Goal: Task Accomplishment & Management: Manage account settings

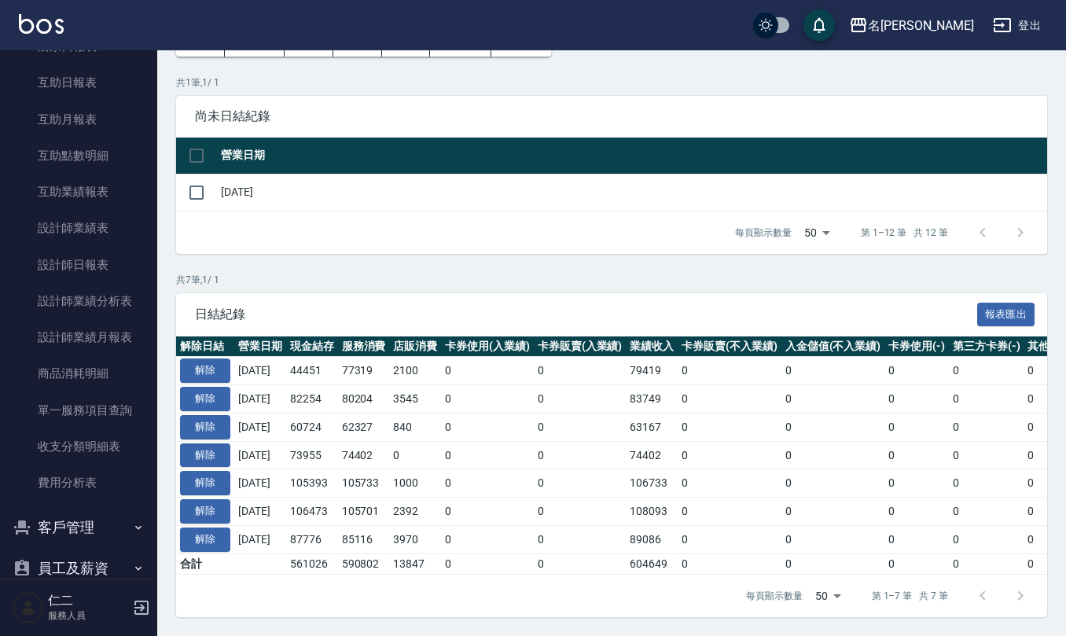
scroll to position [528, 0]
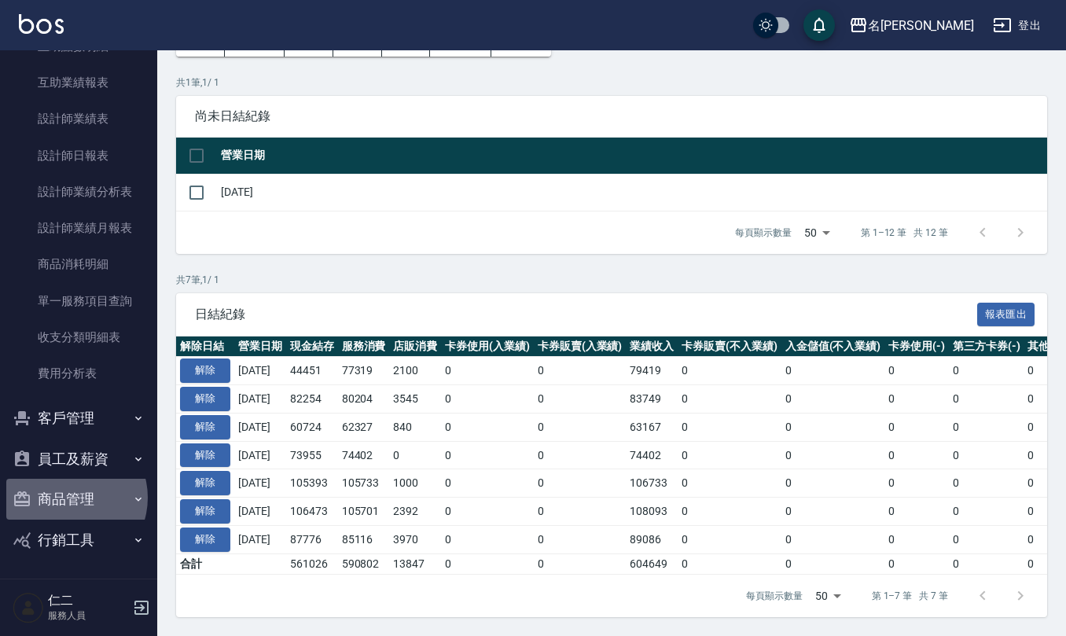
drag, startPoint x: 68, startPoint y: 498, endPoint x: 68, endPoint y: 541, distance: 43.2
click at [68, 500] on button "商品管理" at bounding box center [78, 499] width 145 height 41
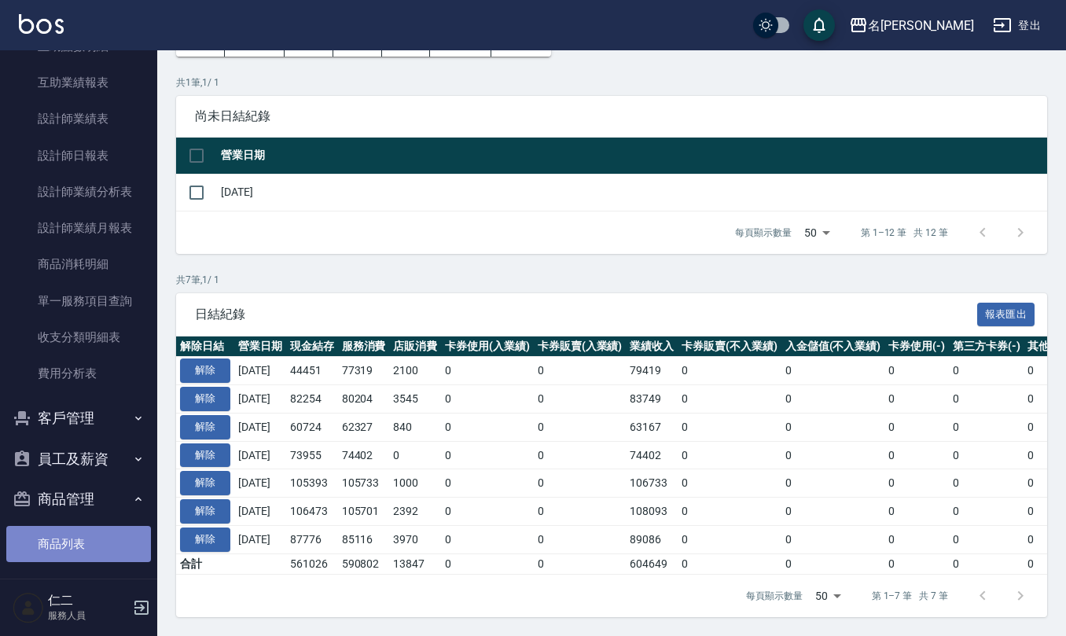
click at [82, 534] on link "商品列表" at bounding box center [78, 544] width 145 height 36
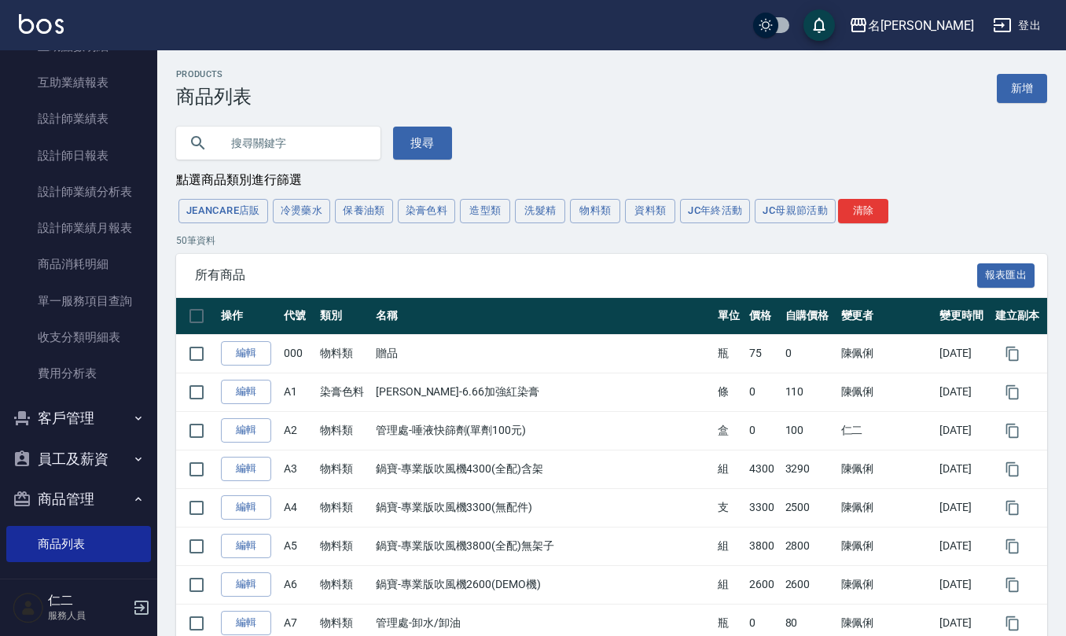
click at [299, 142] on input "text" at bounding box center [294, 143] width 148 height 42
type input "8號"
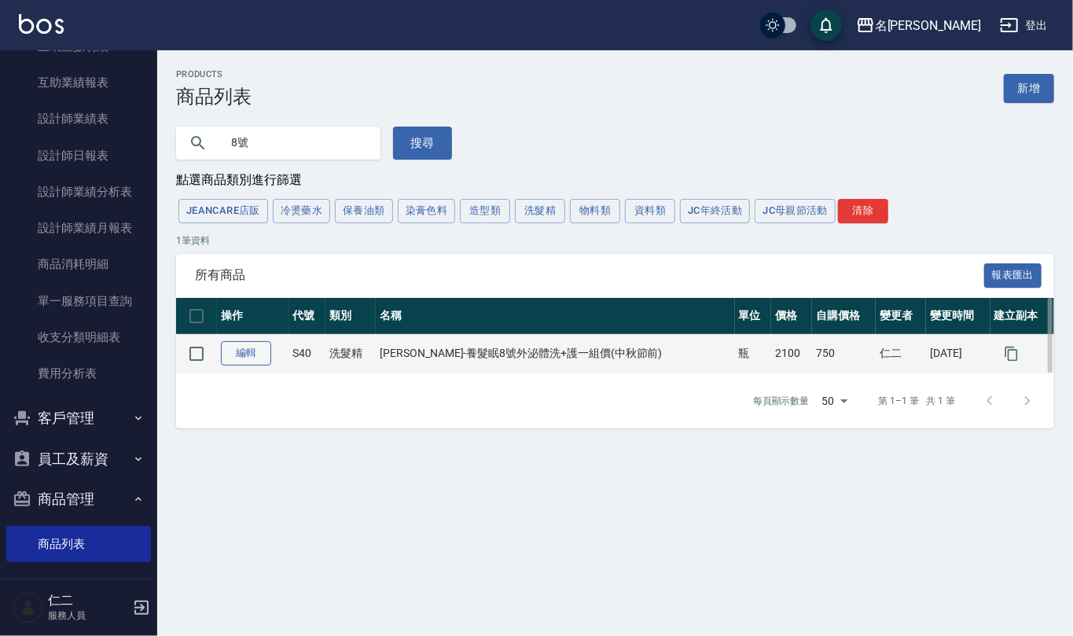
click at [261, 354] on link "編輯" at bounding box center [246, 353] width 50 height 24
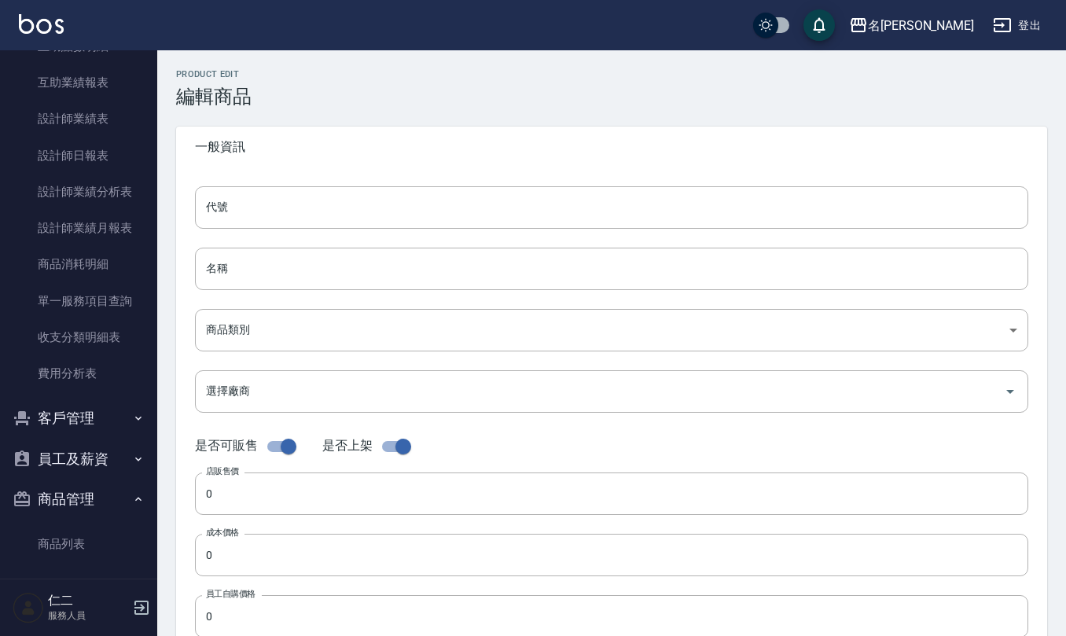
type input "S40"
type input "歐娜-養髮眠8號外泌體洗+護一組價(中秋節前)"
type input "97699083-182f-465a-a0c3-3a8269c255bd"
type input "S1 歐納"
type input "2100"
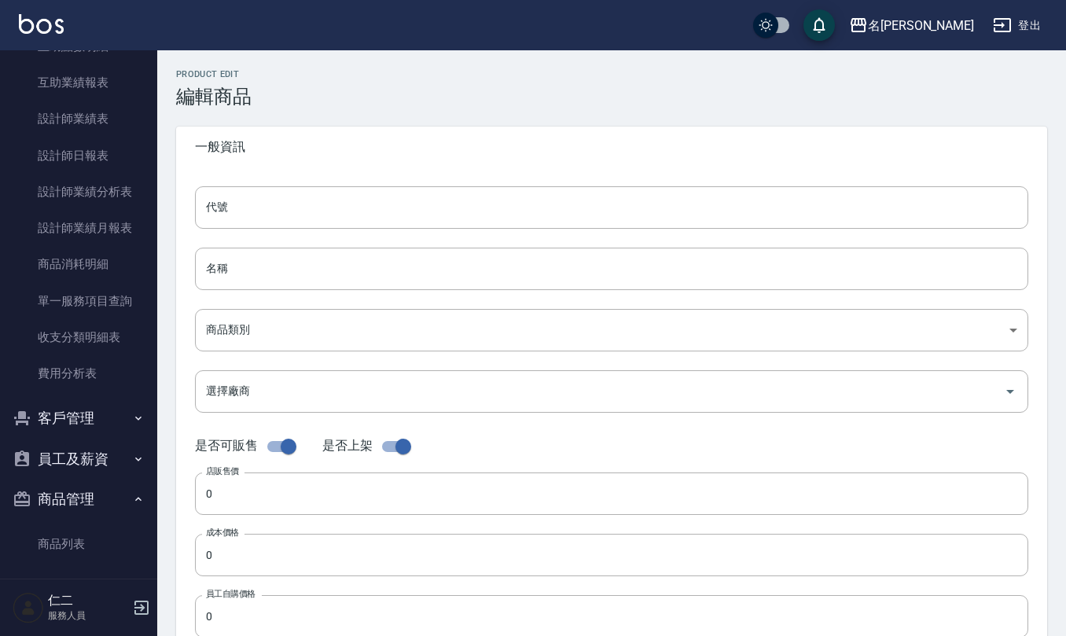
type input "750"
type input "瓶"
type input "UNSET"
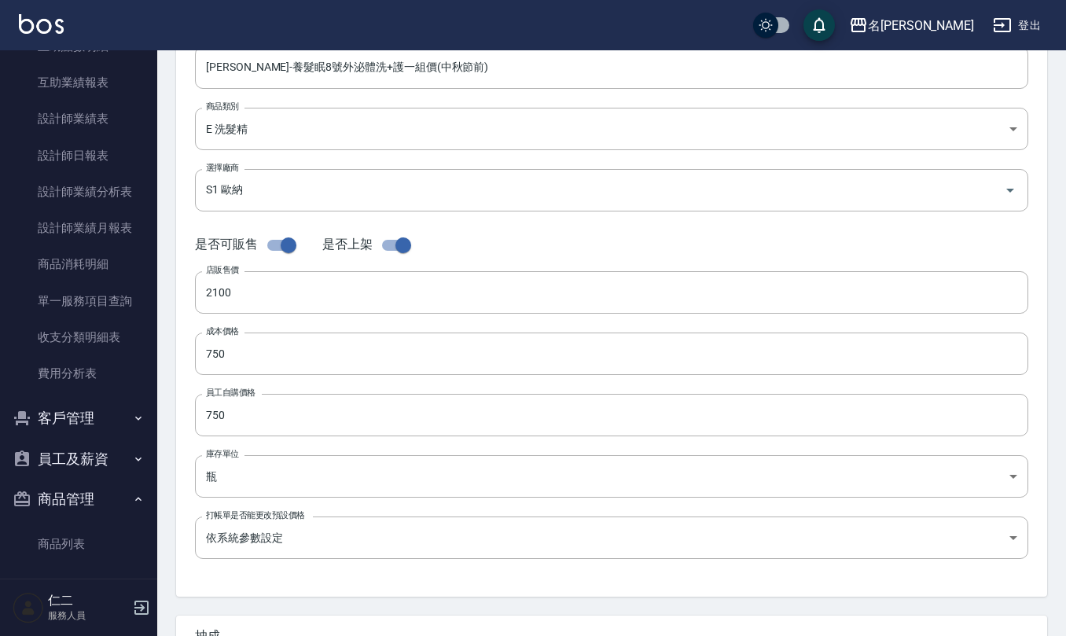
scroll to position [209, 0]
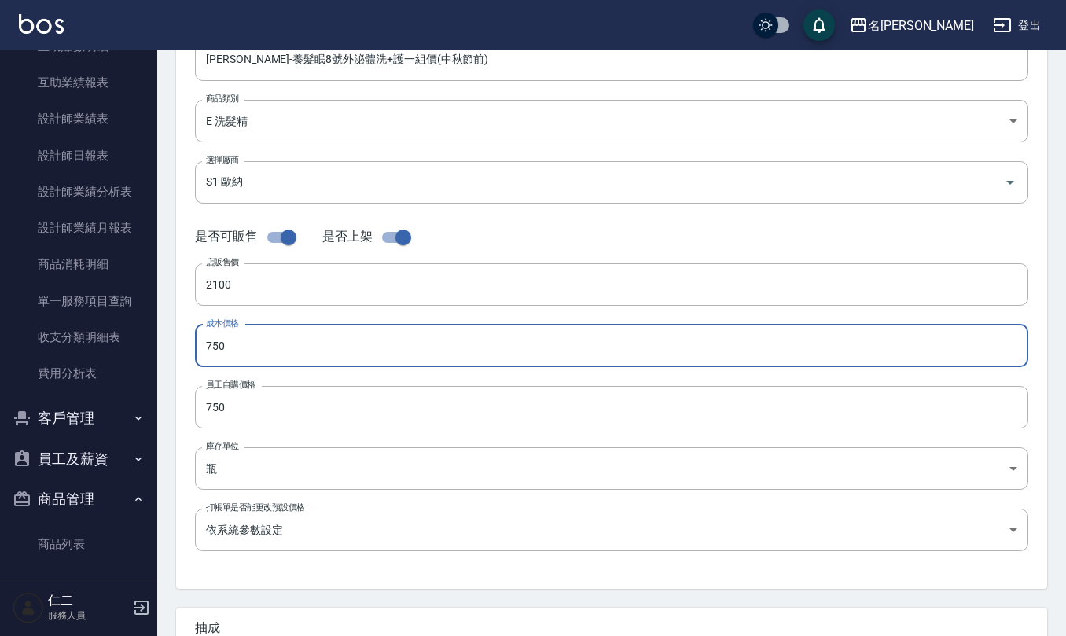
click at [231, 344] on input "750" at bounding box center [611, 346] width 833 height 42
drag, startPoint x: 225, startPoint y: 349, endPoint x: 129, endPoint y: 377, distance: 100.0
click at [50, 347] on div "名留仁二 登出 櫃檯作業 打帳單 帳單列表 現金收支登錄 材料自購登錄 每日結帳 排班表 報表及分析 報表目錄 店家區間累計表 店家日報表 互助日報表 互助月…" at bounding box center [533, 333] width 1066 height 1085
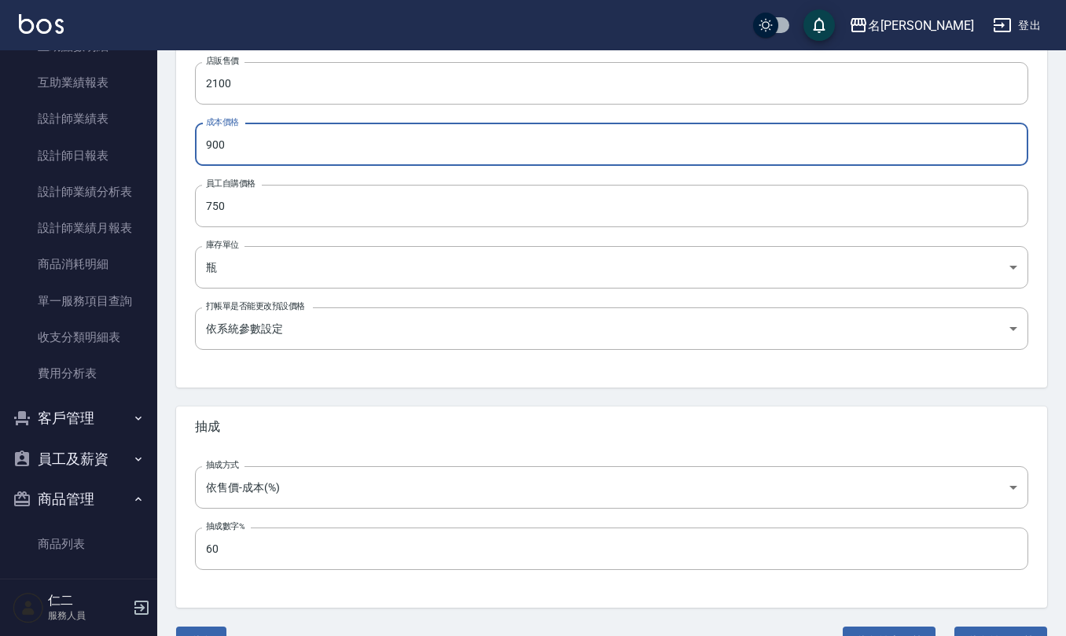
scroll to position [448, 0]
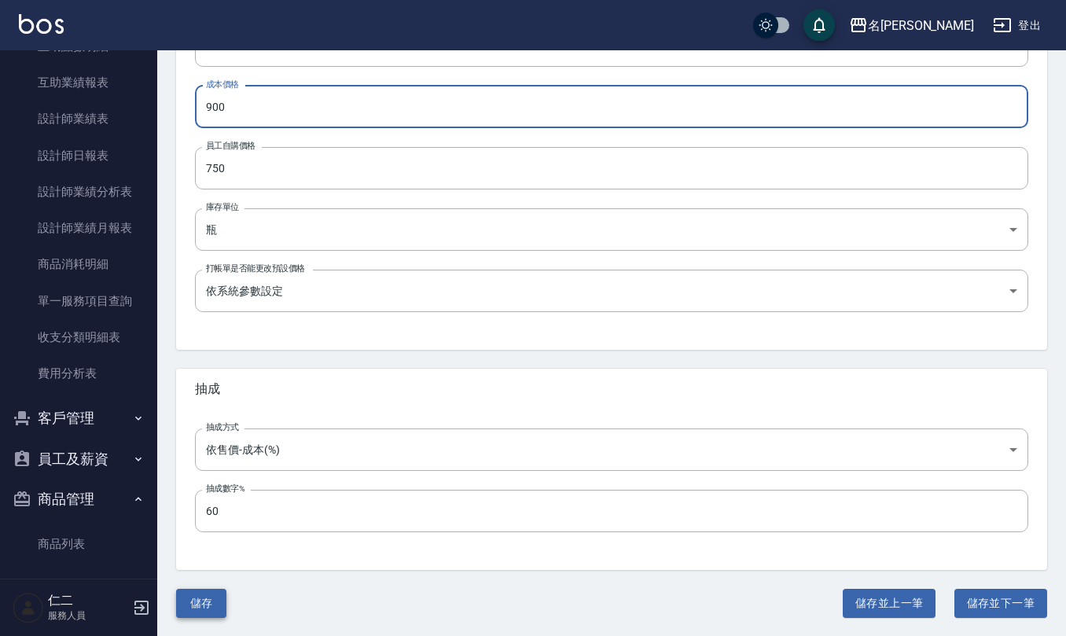
type input "900"
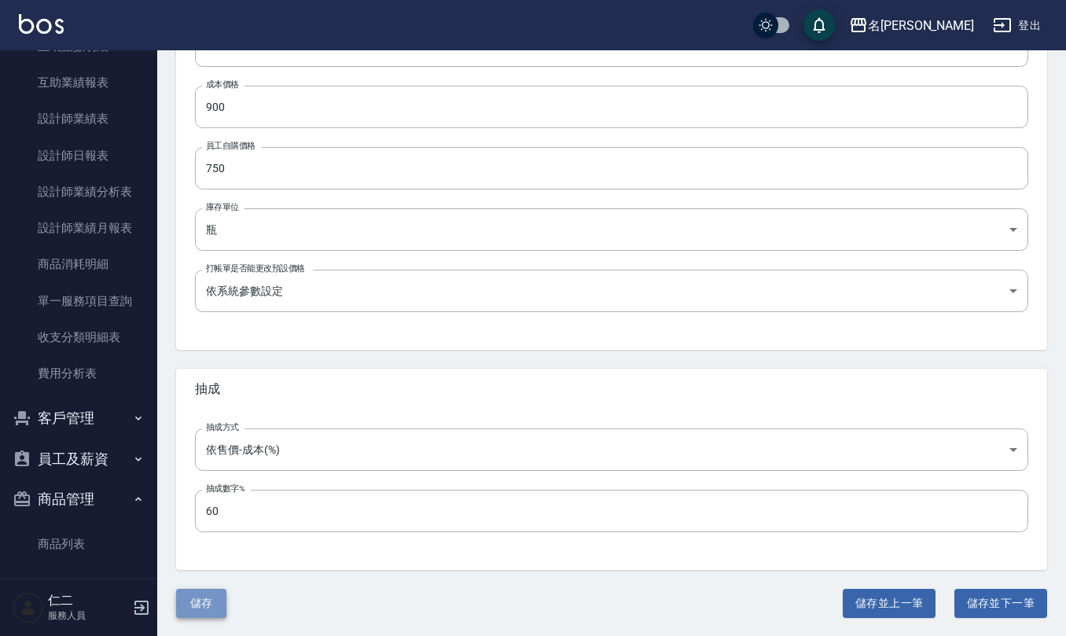
click at [218, 604] on button "儲存" at bounding box center [201, 603] width 50 height 29
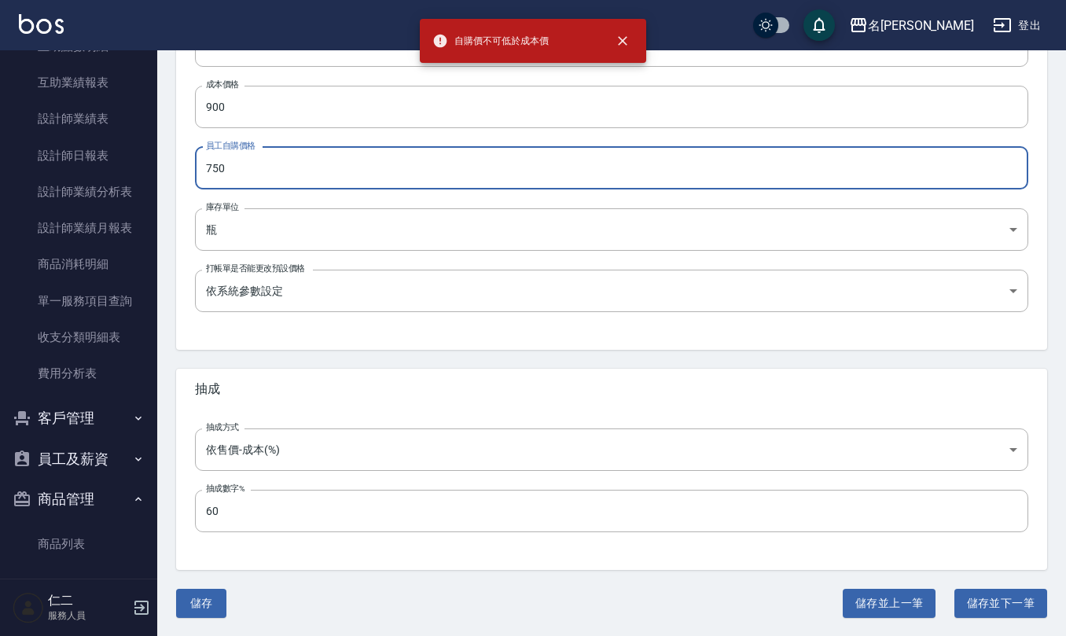
click at [245, 162] on input "750" at bounding box center [611, 168] width 833 height 42
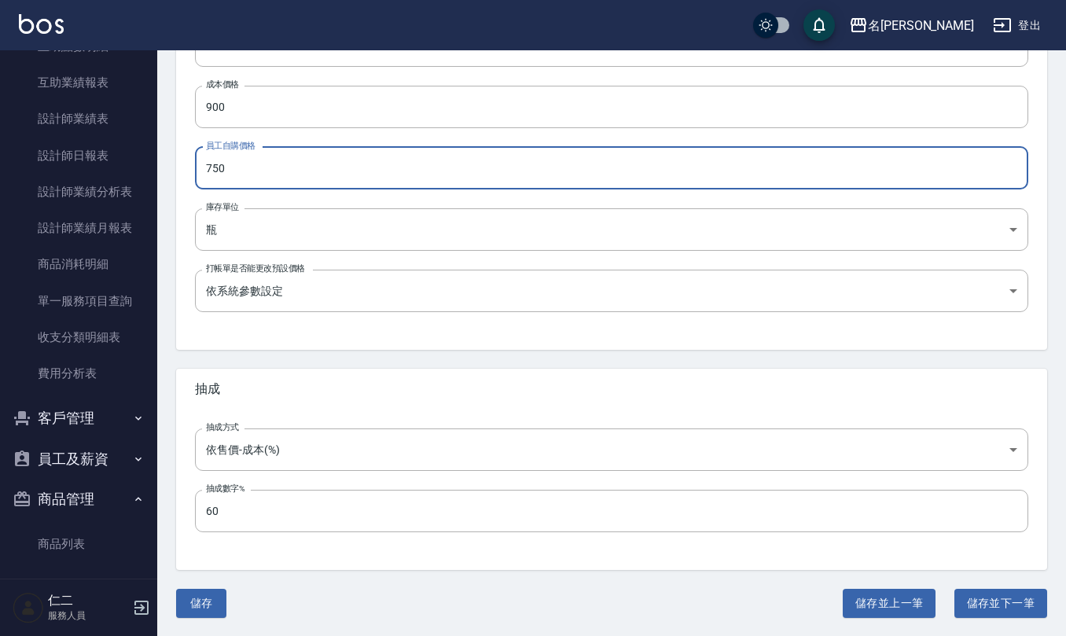
drag, startPoint x: 261, startPoint y: 167, endPoint x: 165, endPoint y: 180, distance: 96.8
click at [165, 180] on div "Product Edit 編輯商品 一般資訊 代號 S40 代號 名稱 歐娜-養髮眠8號外泌體洗+護一組價(中秋節前) 名稱 商品類別 E 洗髮精 976…" at bounding box center [611, 119] width 909 height 997
type input "900"
click at [211, 597] on button "儲存" at bounding box center [201, 603] width 50 height 29
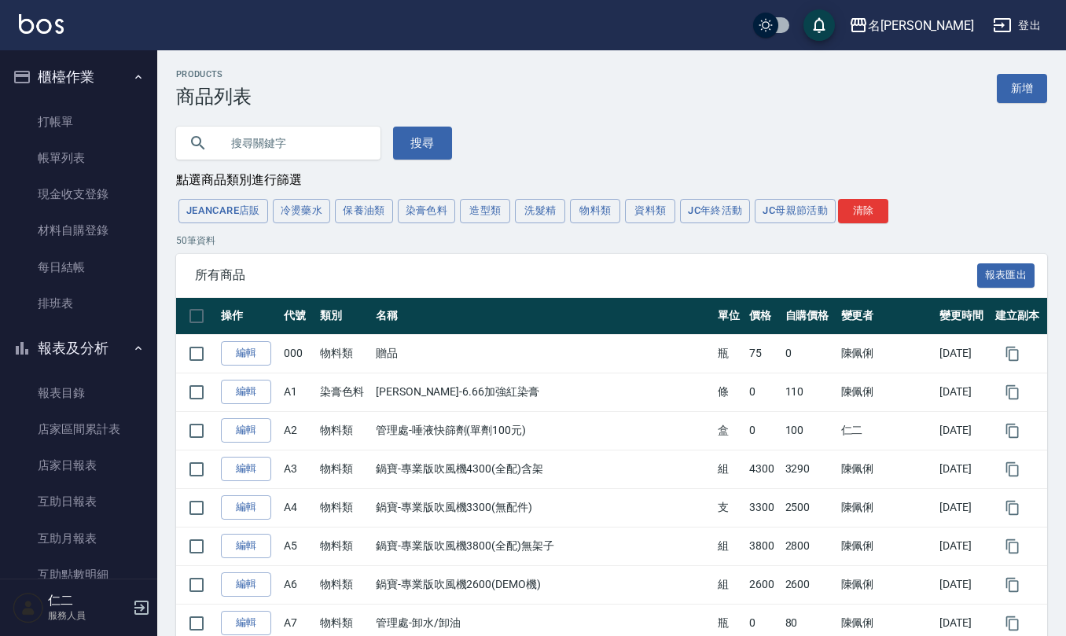
click at [92, 154] on link "帳單列表" at bounding box center [78, 158] width 145 height 36
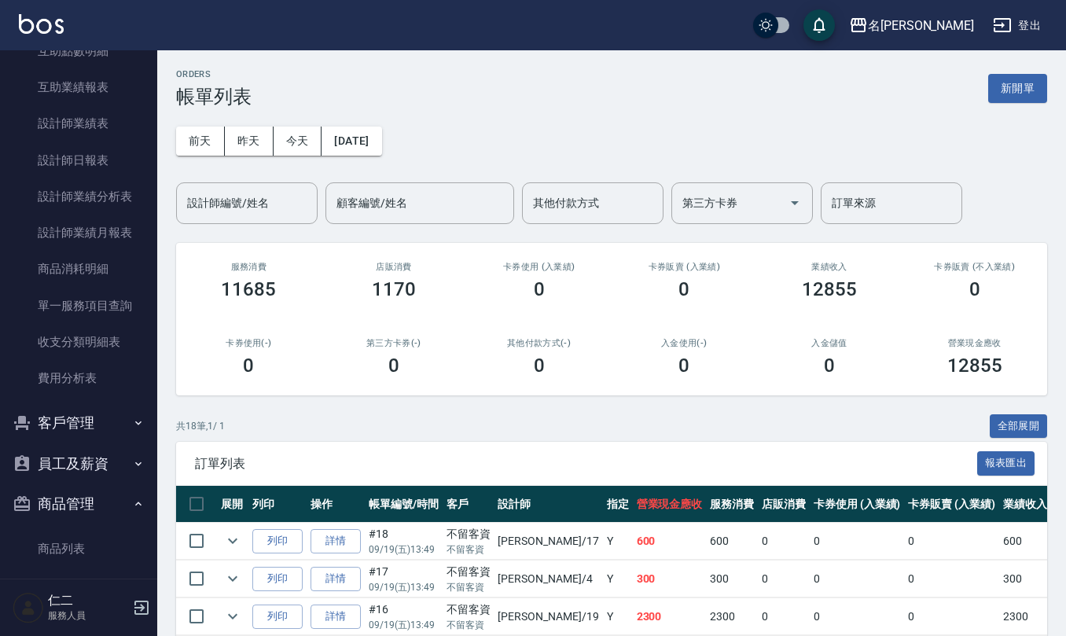
scroll to position [577, 0]
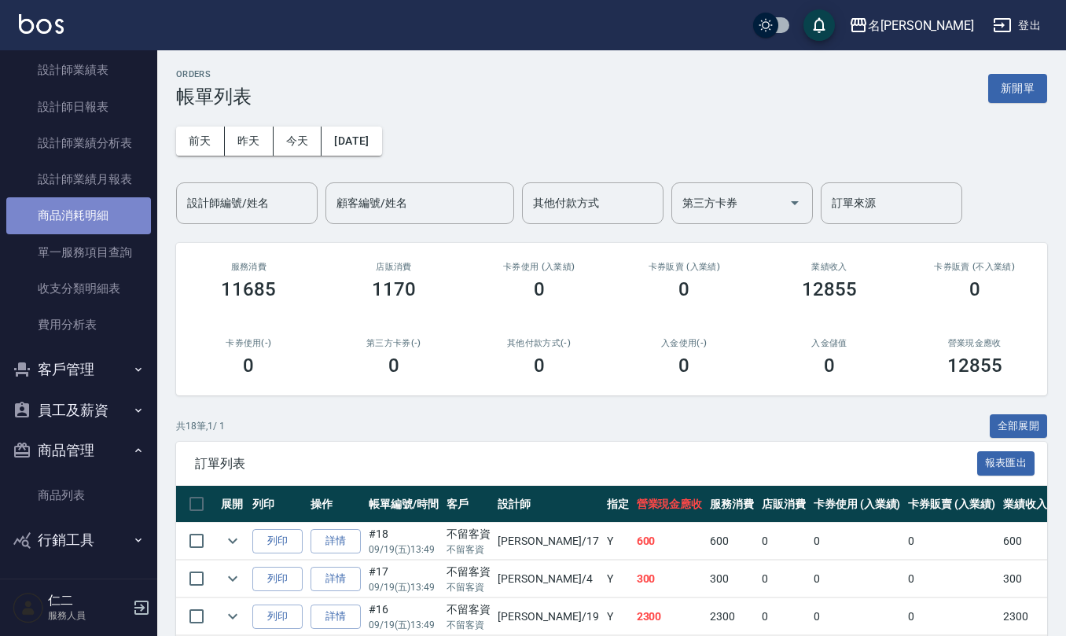
click at [79, 211] on link "商品消耗明細" at bounding box center [78, 215] width 145 height 36
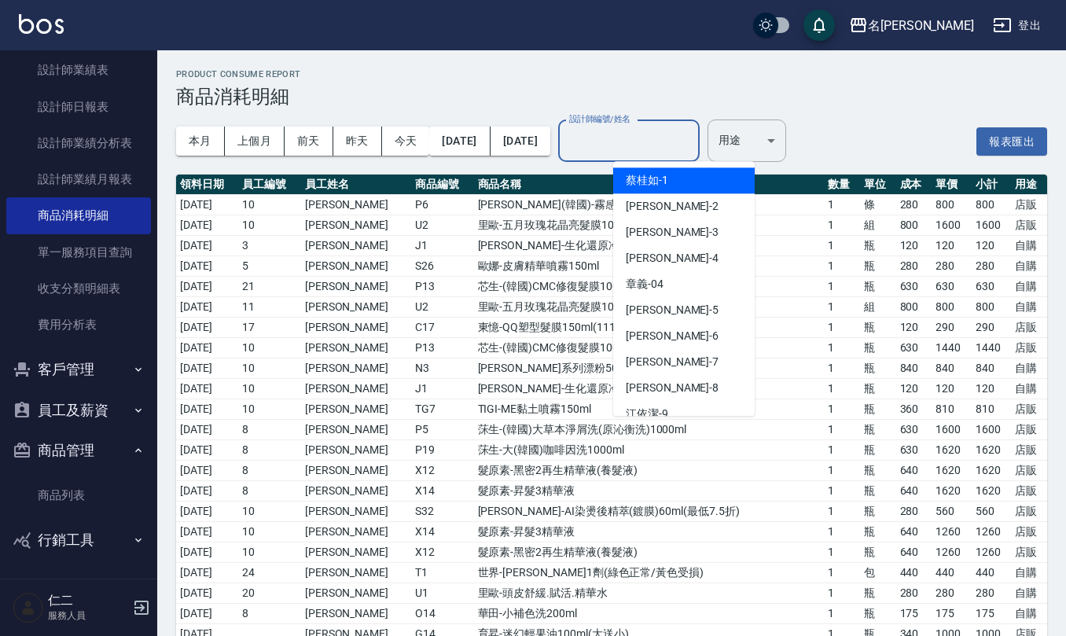
click at [692, 130] on input "設計師編號/姓名" at bounding box center [628, 141] width 127 height 28
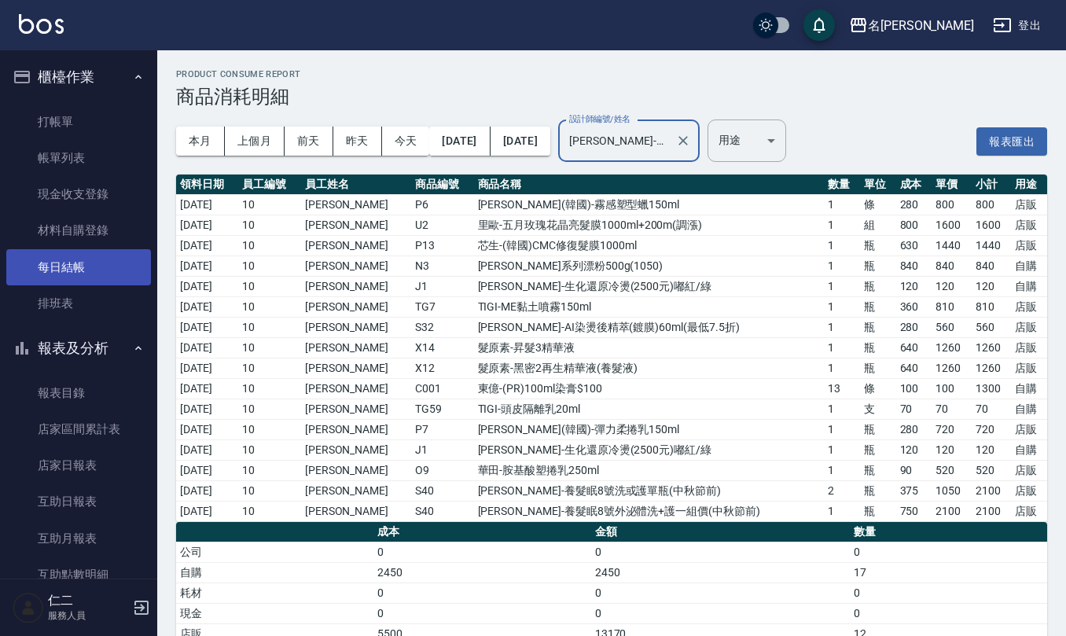
type input "胡淑雲-10"
click at [60, 268] on link "每日結帳" at bounding box center [78, 267] width 145 height 36
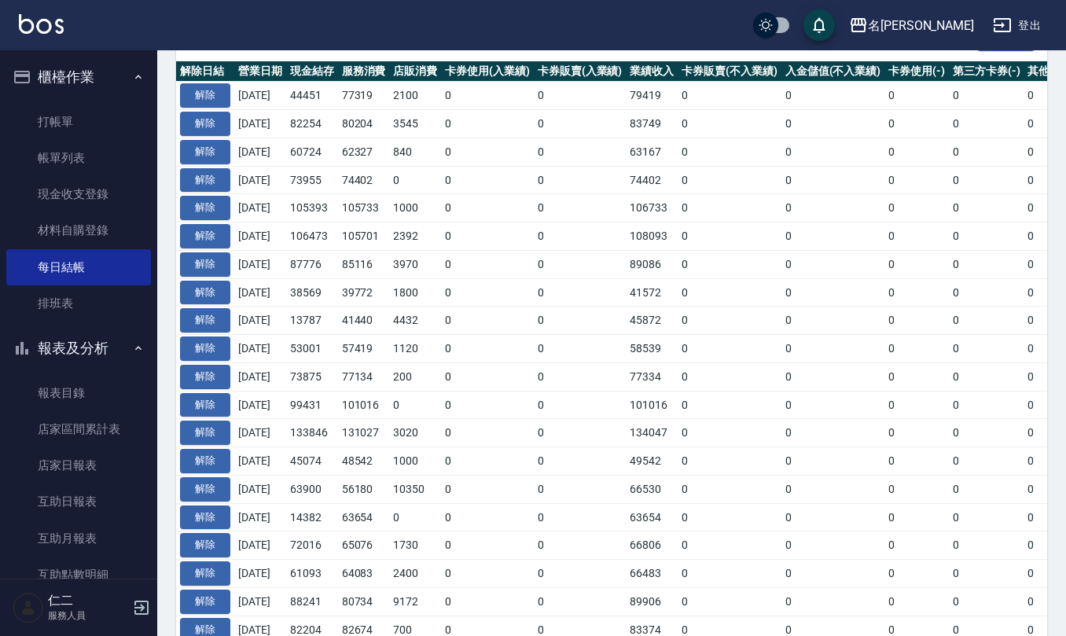
scroll to position [419, 0]
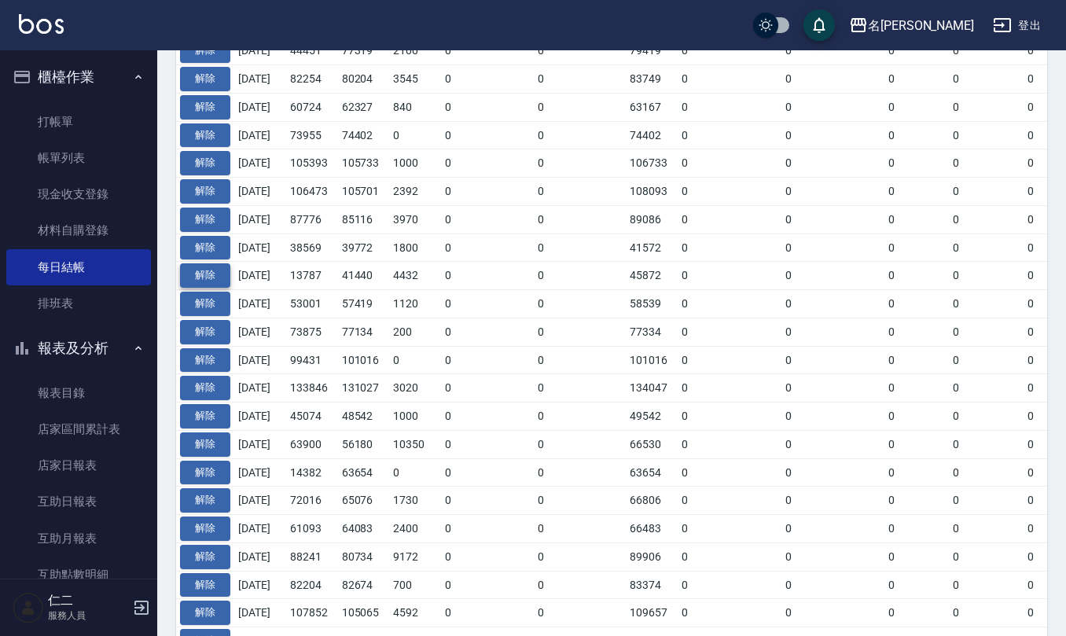
click at [196, 281] on button "解除" at bounding box center [205, 275] width 50 height 24
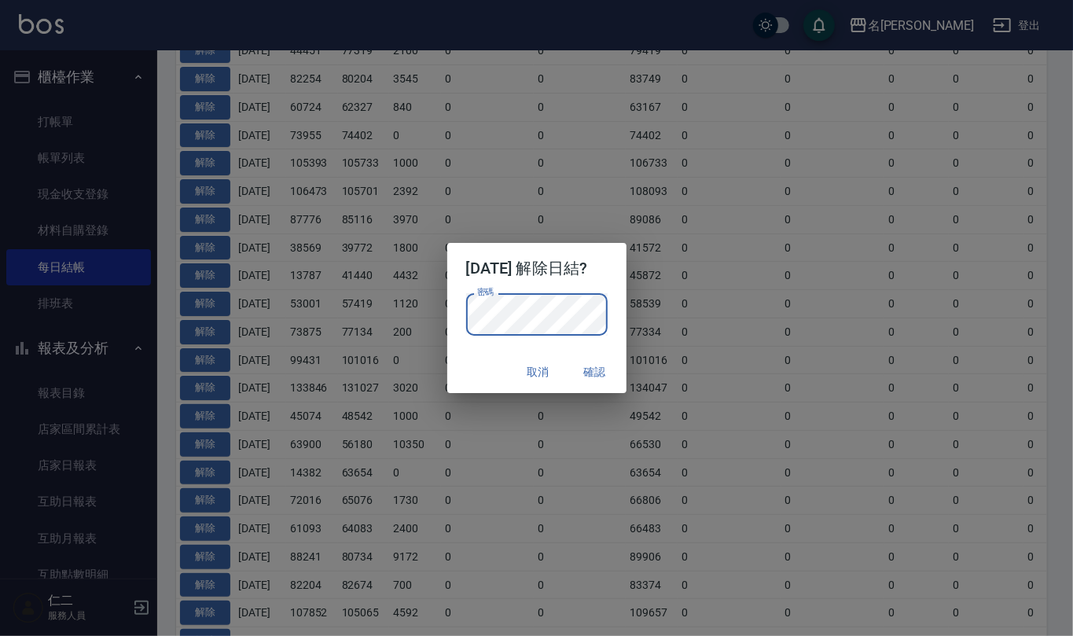
click at [602, 363] on button "確認" at bounding box center [595, 372] width 50 height 29
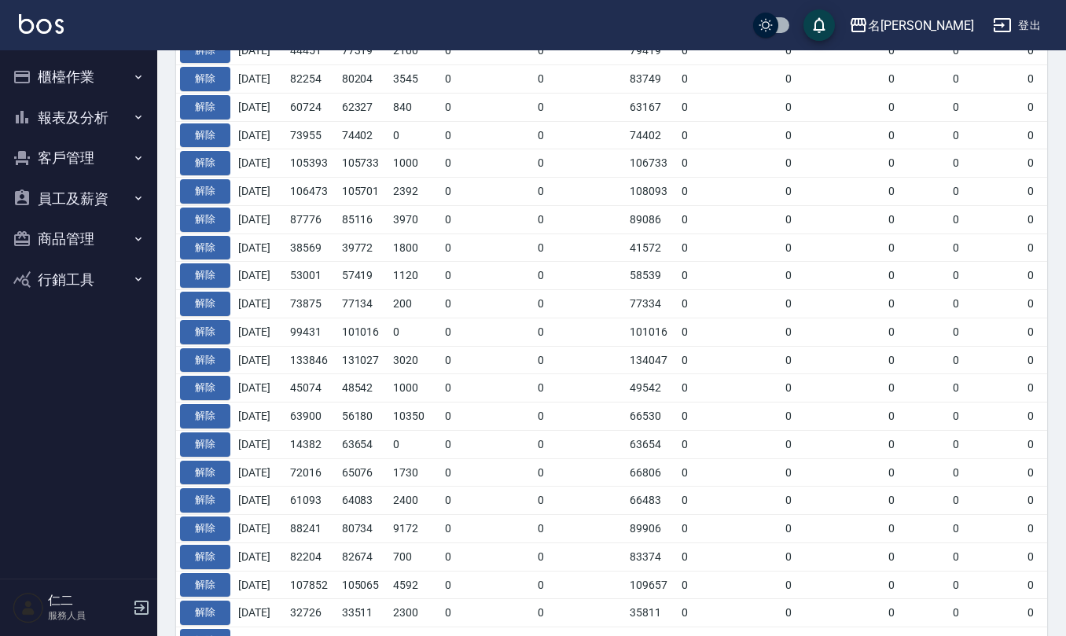
scroll to position [456, 0]
click at [217, 227] on button "解除" at bounding box center [205, 220] width 50 height 24
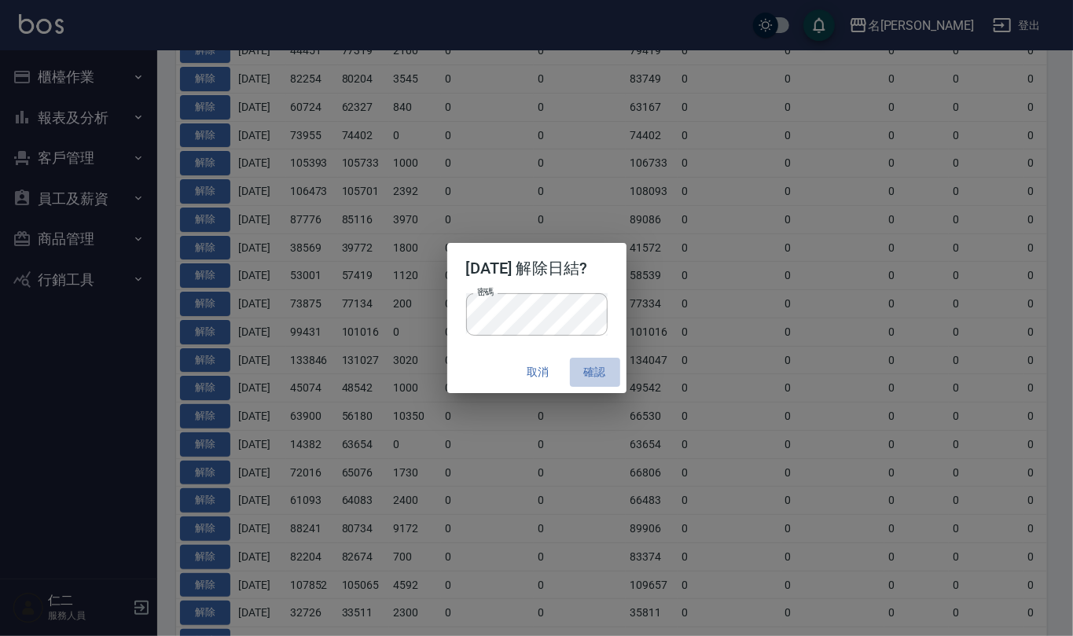
drag, startPoint x: 599, startPoint y: 376, endPoint x: 580, endPoint y: 379, distance: 19.1
click at [580, 379] on button "確認" at bounding box center [595, 372] width 50 height 29
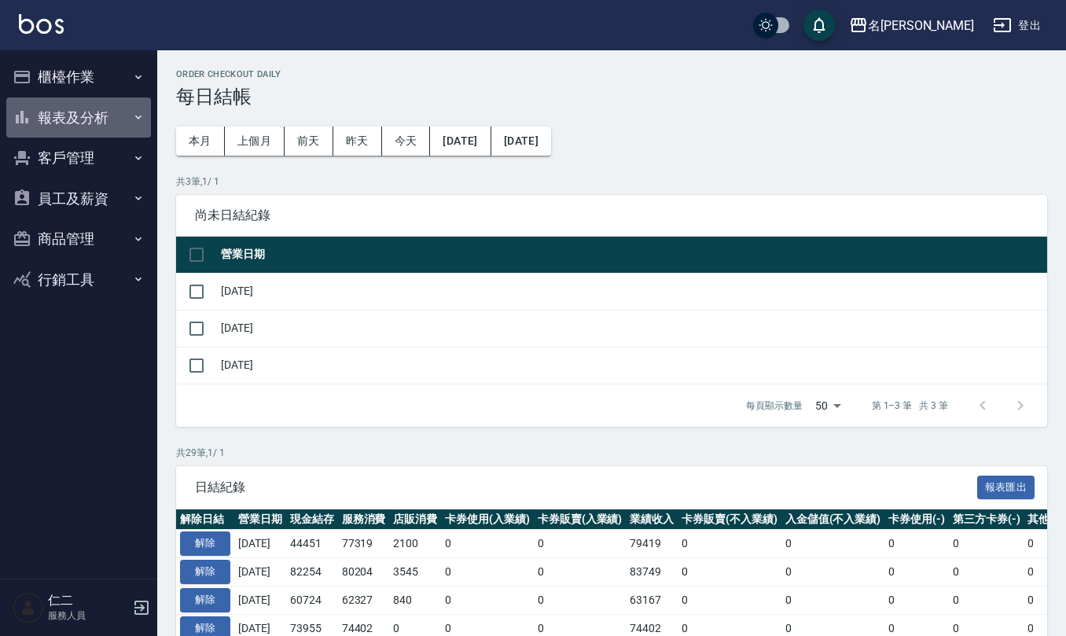
click at [82, 112] on button "報表及分析" at bounding box center [78, 117] width 145 height 41
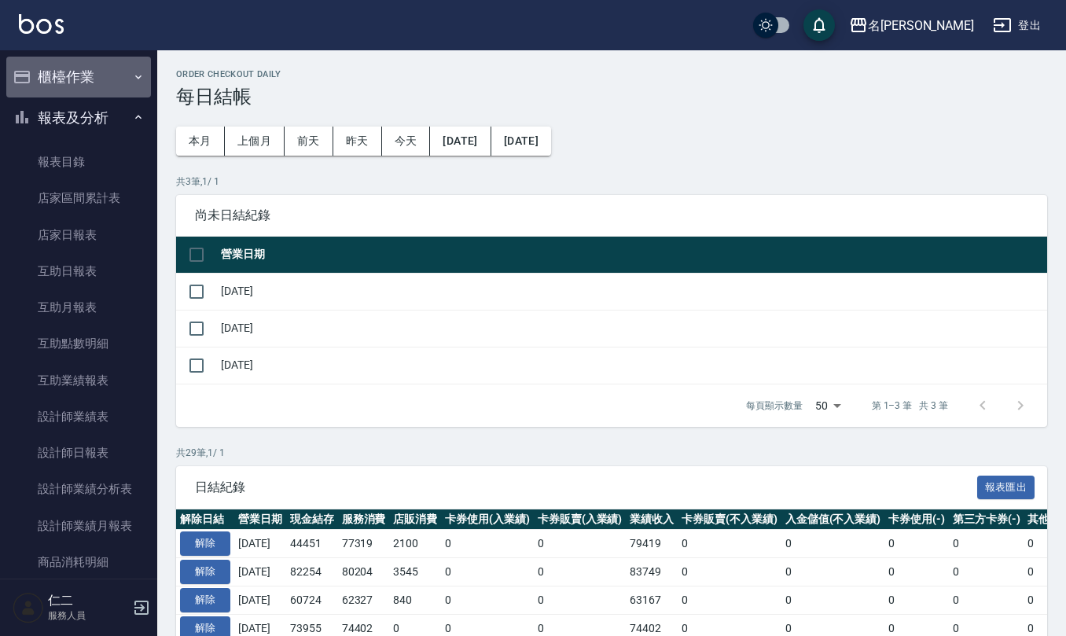
click at [92, 64] on button "櫃檯作業" at bounding box center [78, 77] width 145 height 41
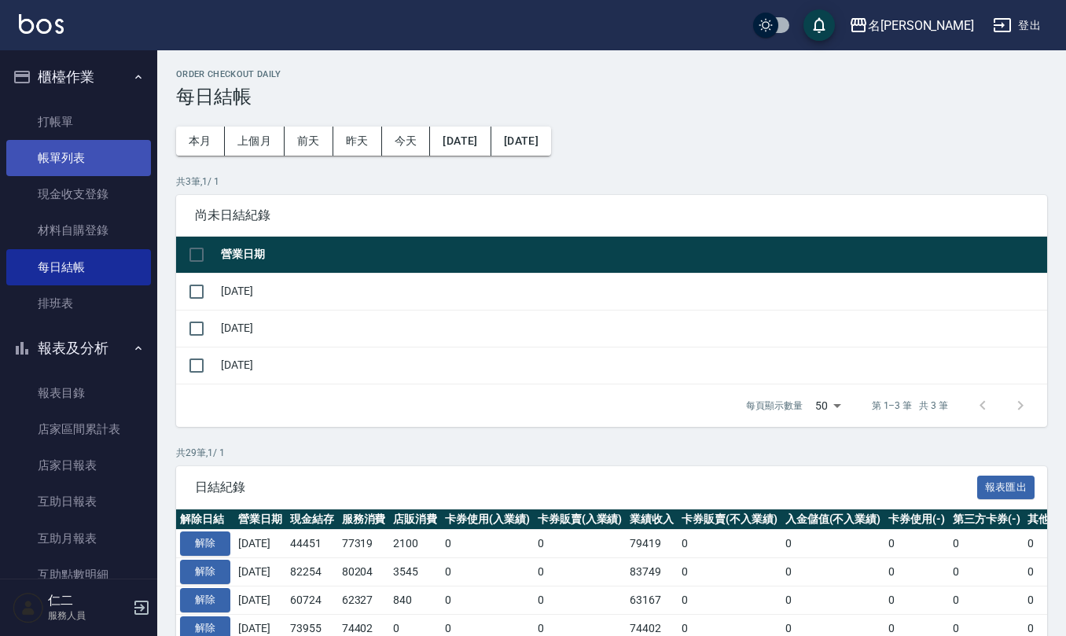
click at [102, 162] on link "帳單列表" at bounding box center [78, 158] width 145 height 36
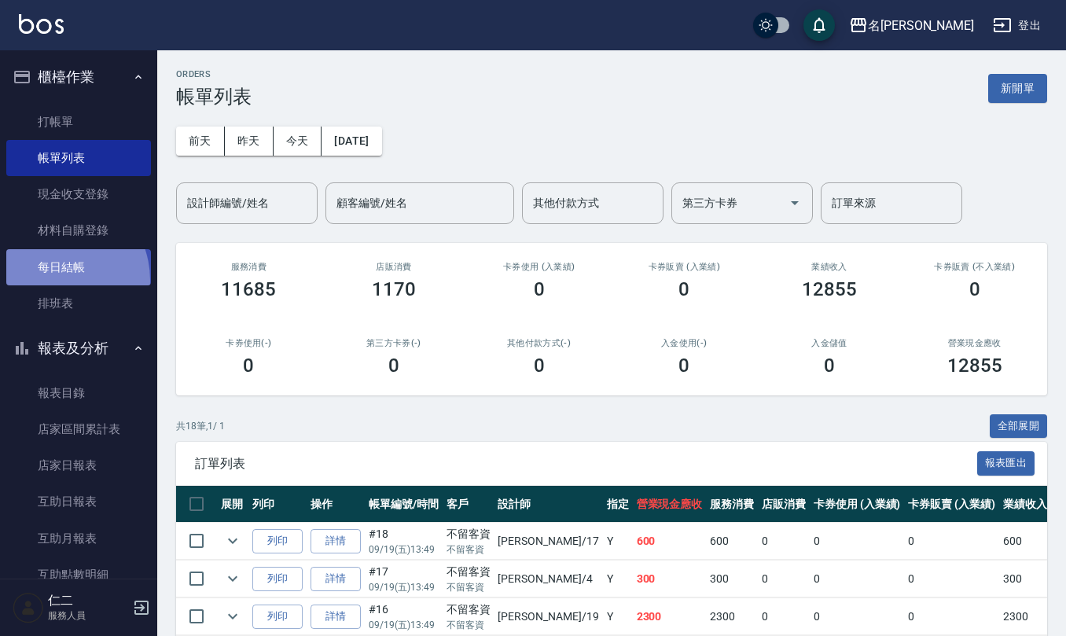
click at [51, 280] on link "每日結帳" at bounding box center [78, 267] width 145 height 36
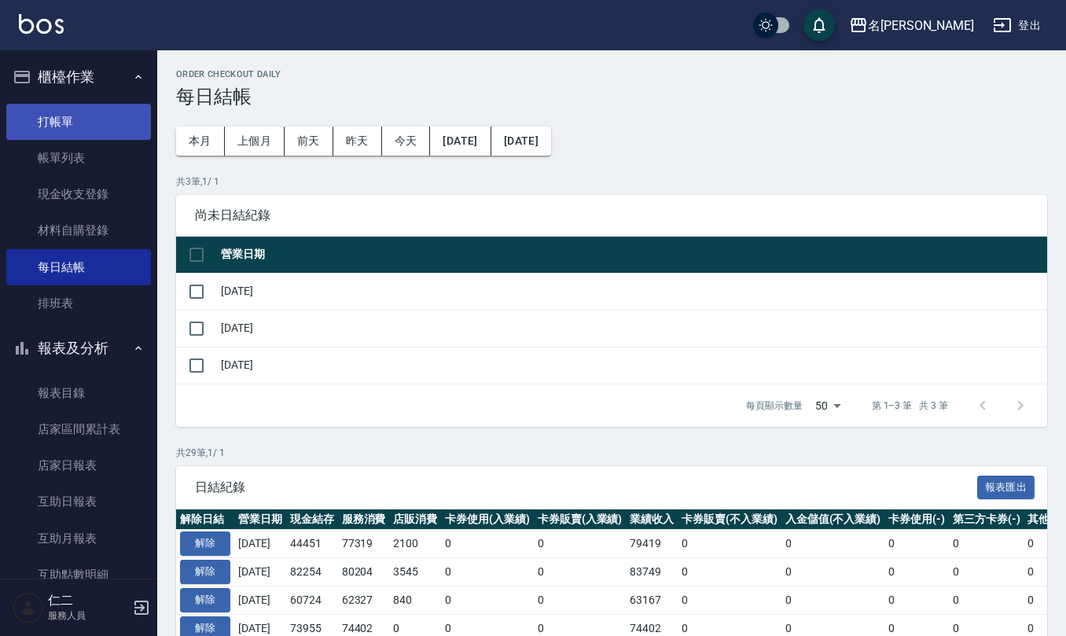
click at [73, 137] on link "打帳單" at bounding box center [78, 122] width 145 height 36
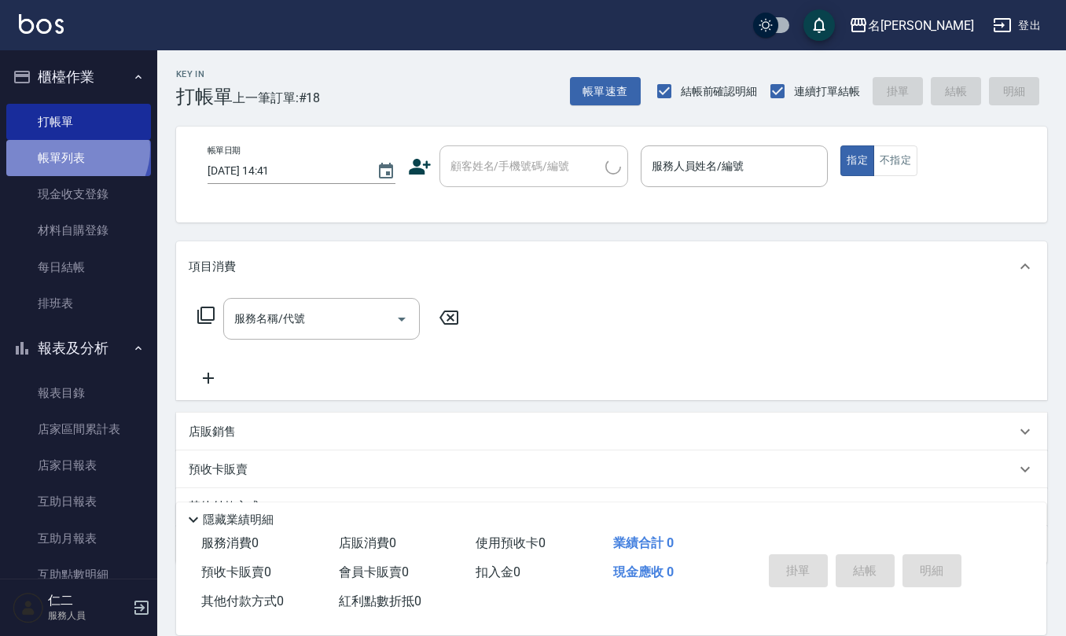
click at [73, 149] on link "帳單列表" at bounding box center [78, 158] width 145 height 36
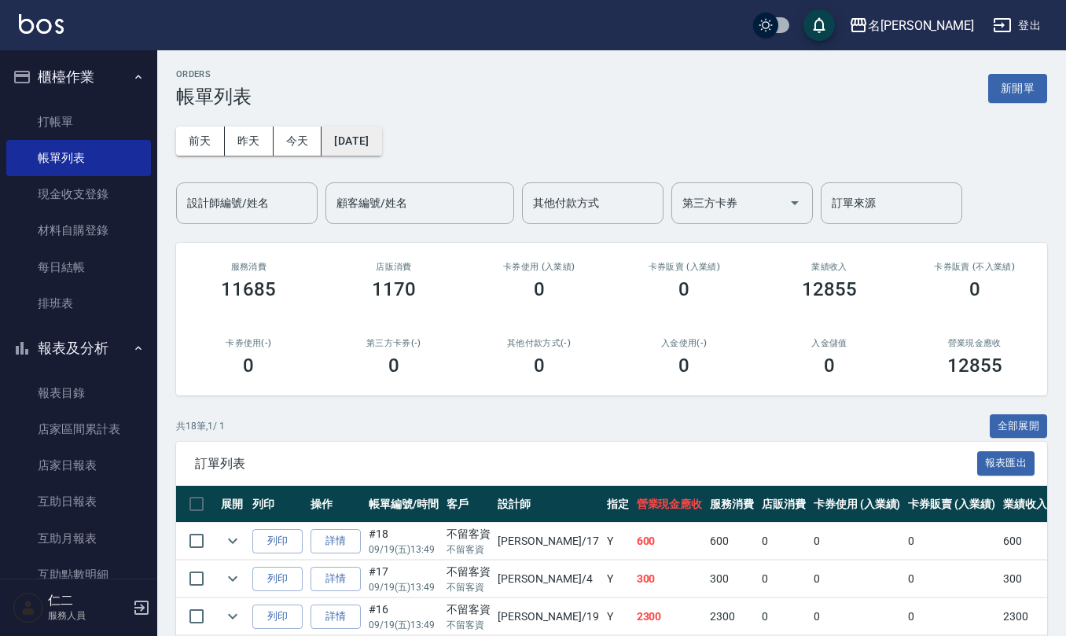
click at [358, 139] on button "[DATE]" at bounding box center [351, 141] width 60 height 29
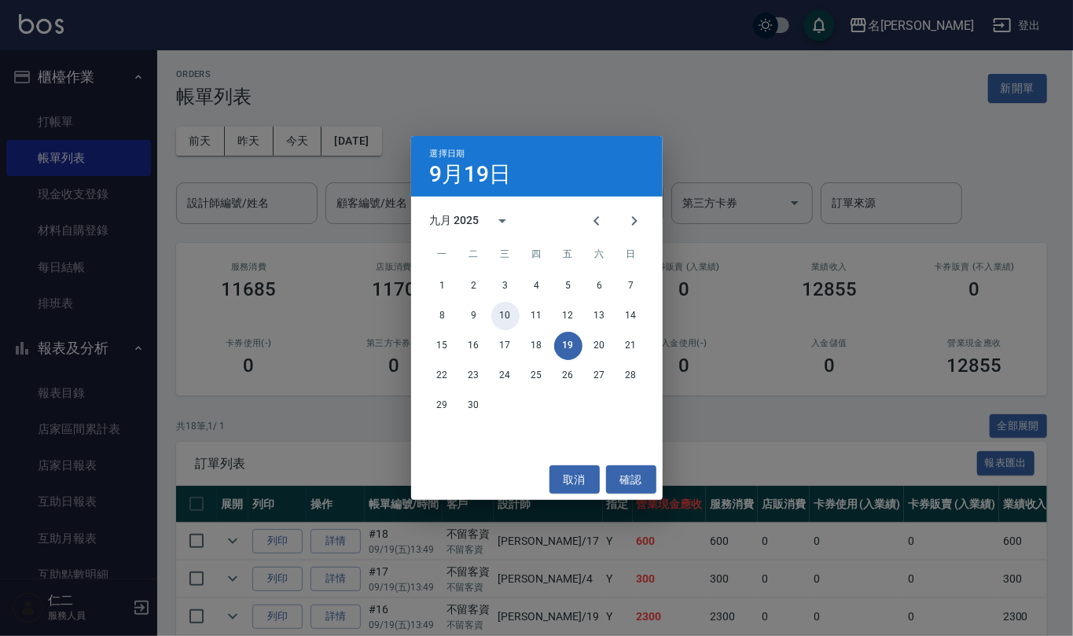
drag, startPoint x: 500, startPoint y: 313, endPoint x: 491, endPoint y: 308, distance: 9.8
click at [491, 308] on div "8 9 10 11 12 13 14" at bounding box center [537, 316] width 252 height 28
click at [507, 322] on button "10" at bounding box center [505, 316] width 28 height 28
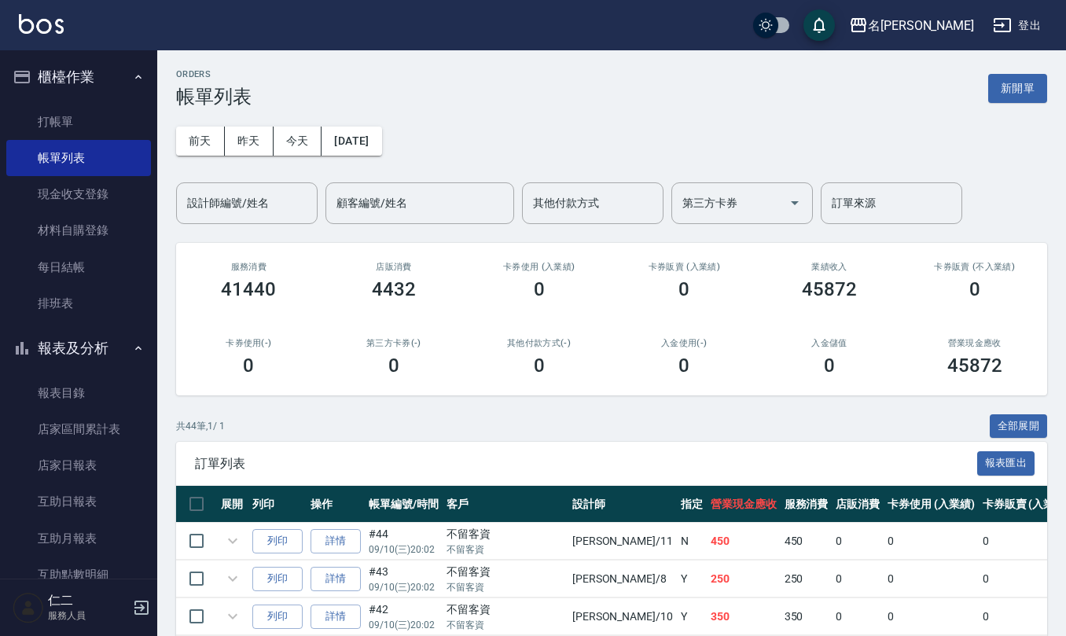
click at [237, 208] on div "設計師編號/姓名 設計師編號/姓名" at bounding box center [246, 203] width 141 height 42
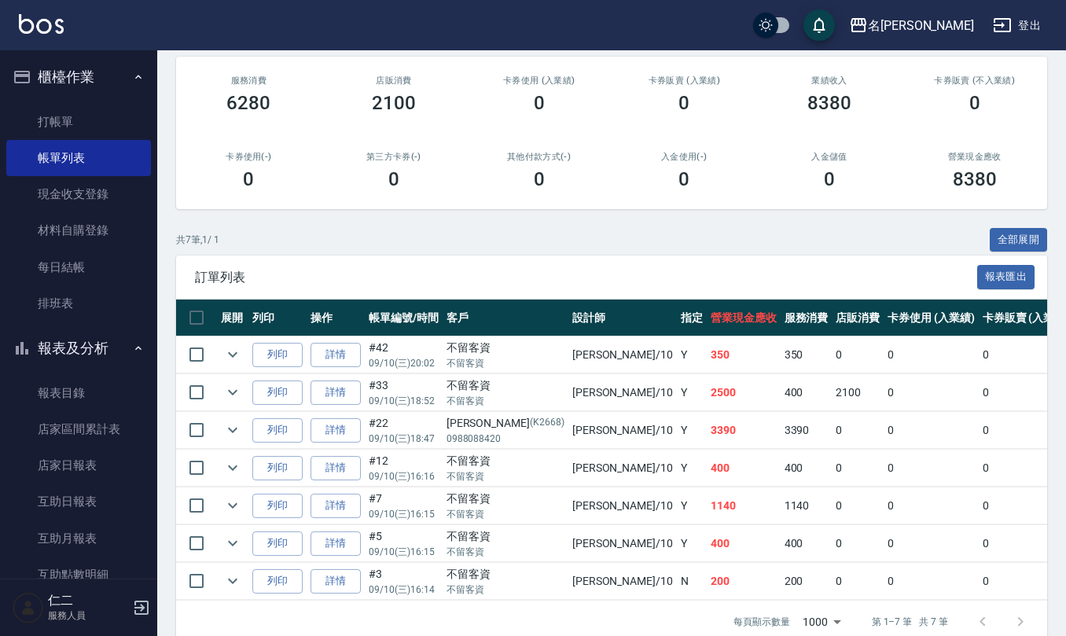
scroll to position [231, 0]
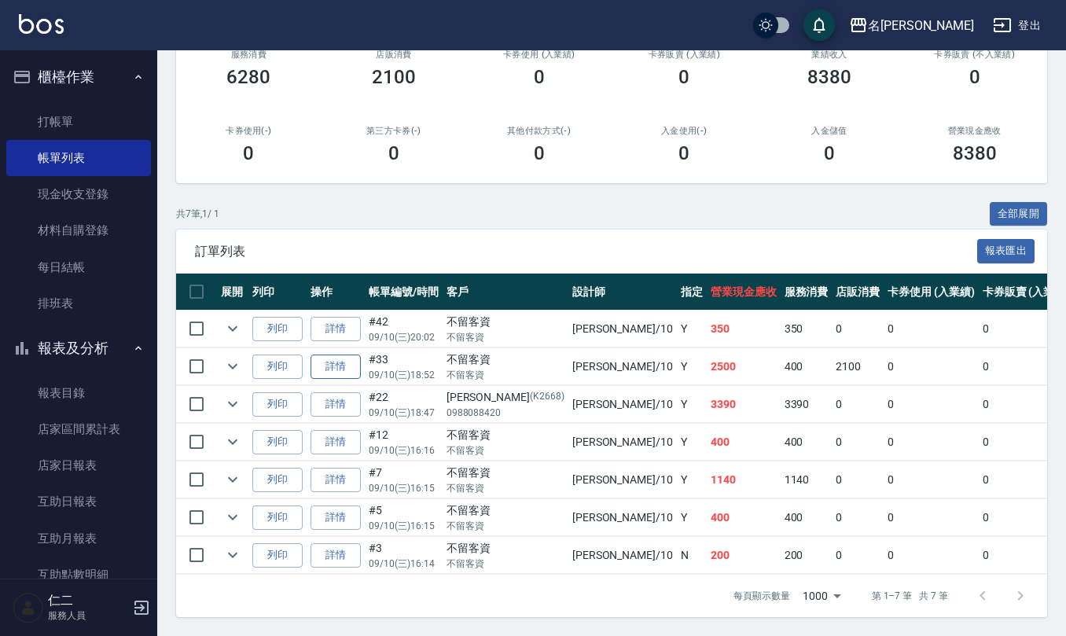
type input "胡淑雲-10"
click at [360, 350] on td "詳情" at bounding box center [336, 366] width 58 height 37
click at [346, 354] on link "詳情" at bounding box center [335, 366] width 50 height 24
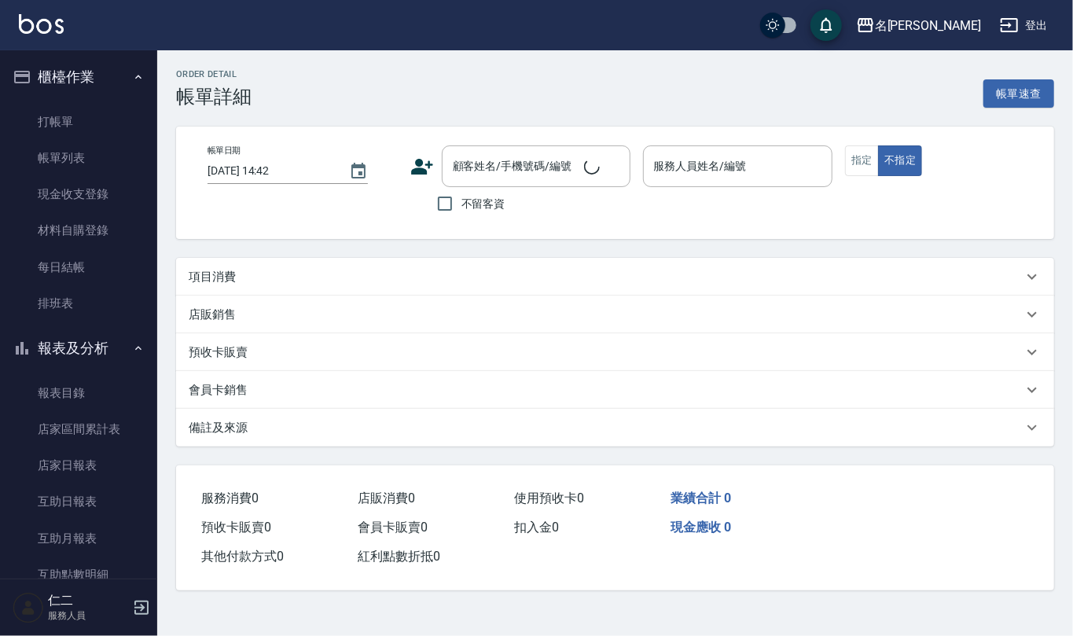
type input "2025/09/10 18:52"
checkbox input "true"
type input "胡淑雲-10"
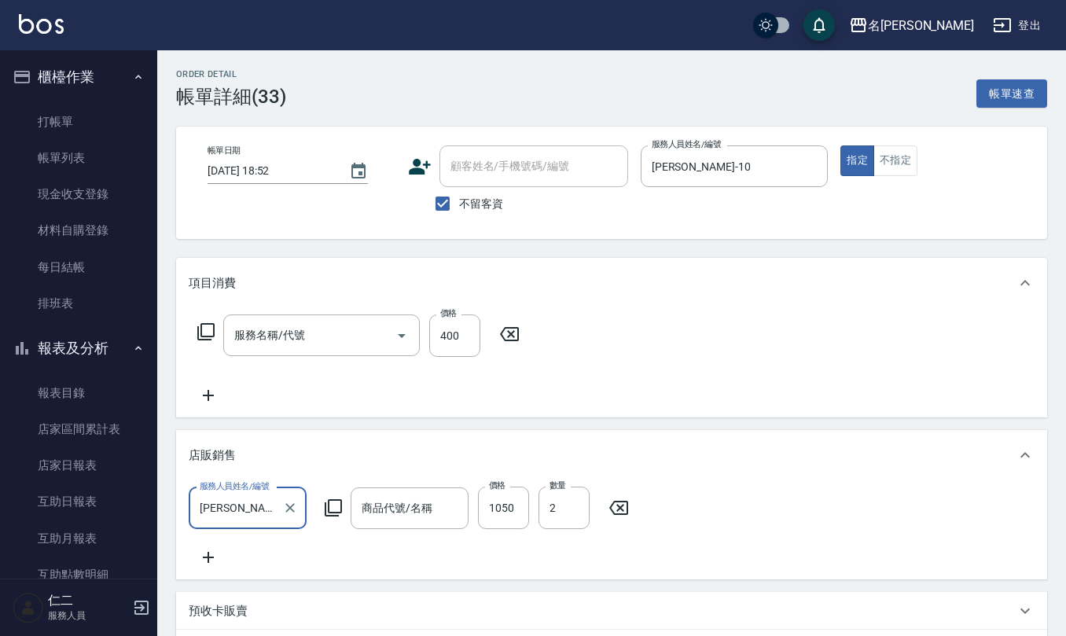
type input "歐娜-養髮眠8號外泌體洗+護一組價(中秋節前)"
type input "剪髮(401)"
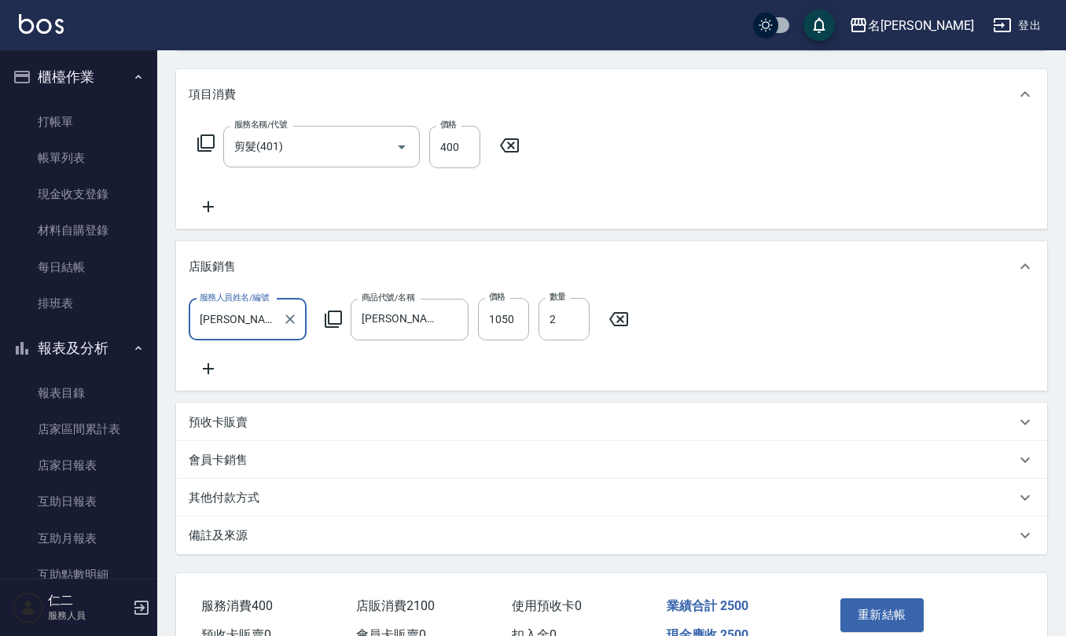
scroll to position [209, 0]
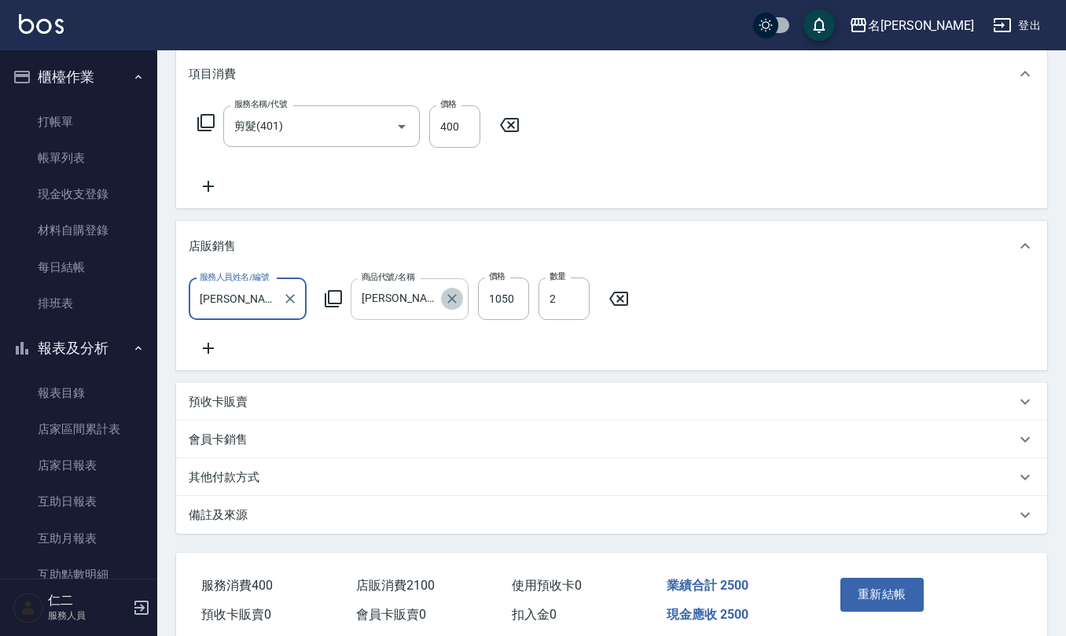
click at [454, 302] on icon "Clear" at bounding box center [452, 299] width 16 height 16
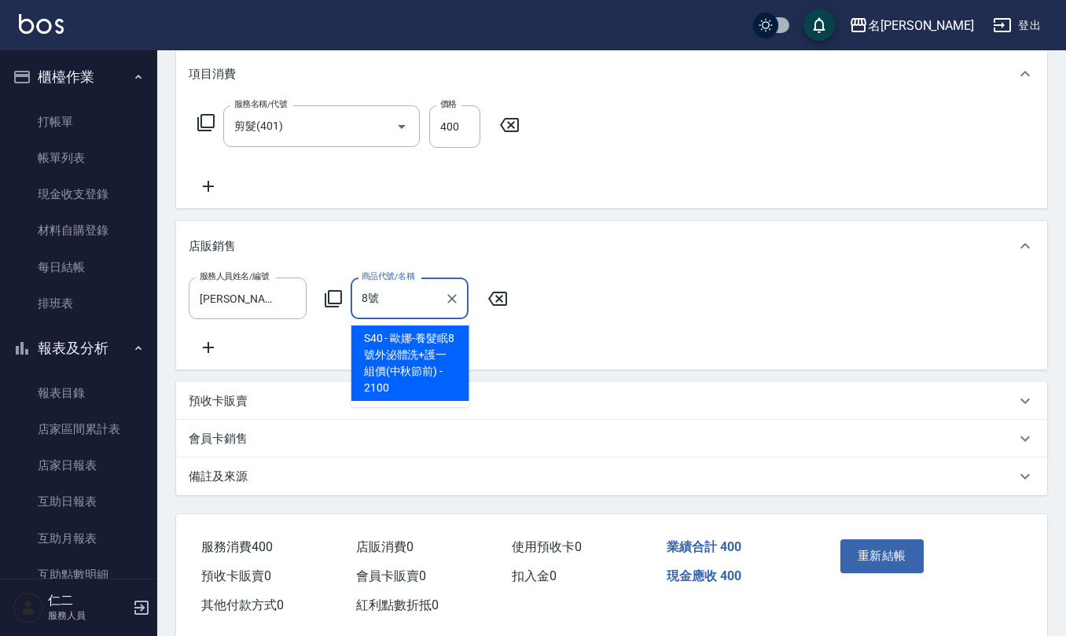
click at [423, 344] on span "S40 - 歐娜-養髮眠8號外泌體洗+護一組價(中秋節前) - 2100" at bounding box center [410, 362] width 118 height 75
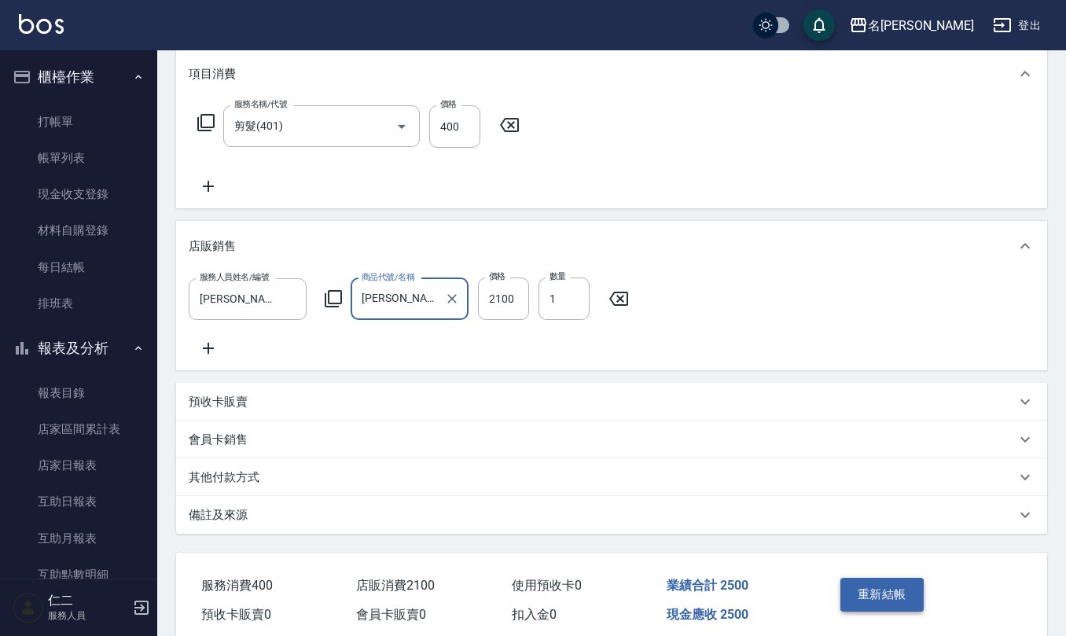
type input "歐娜-養髮眠8號外泌體洗+護一組價(中秋節前)"
click at [852, 602] on button "重新結帳" at bounding box center [881, 594] width 83 height 33
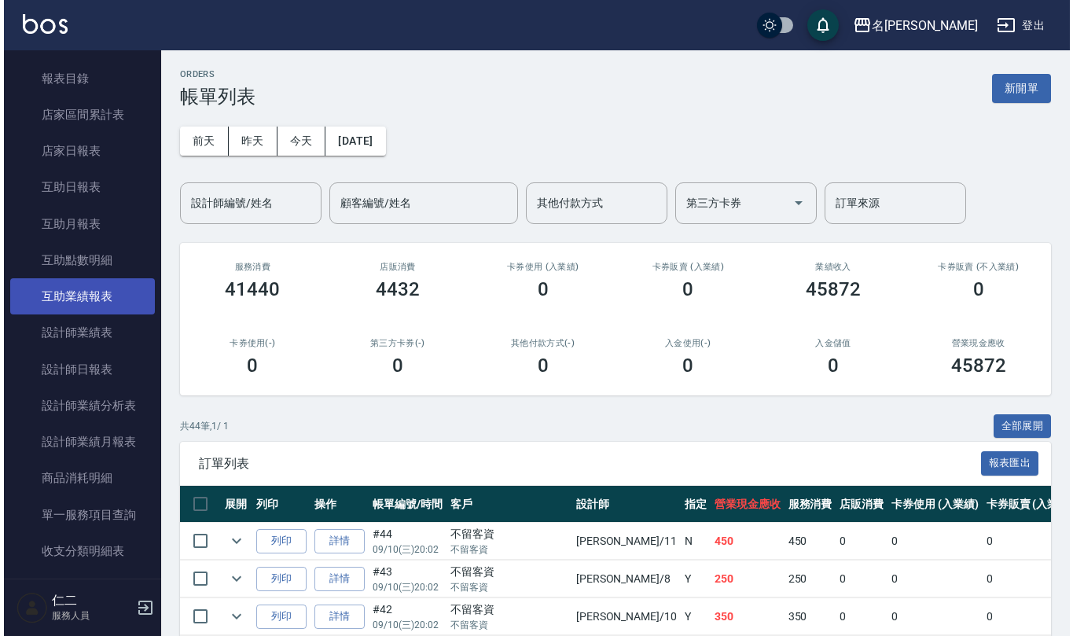
scroll to position [209, 0]
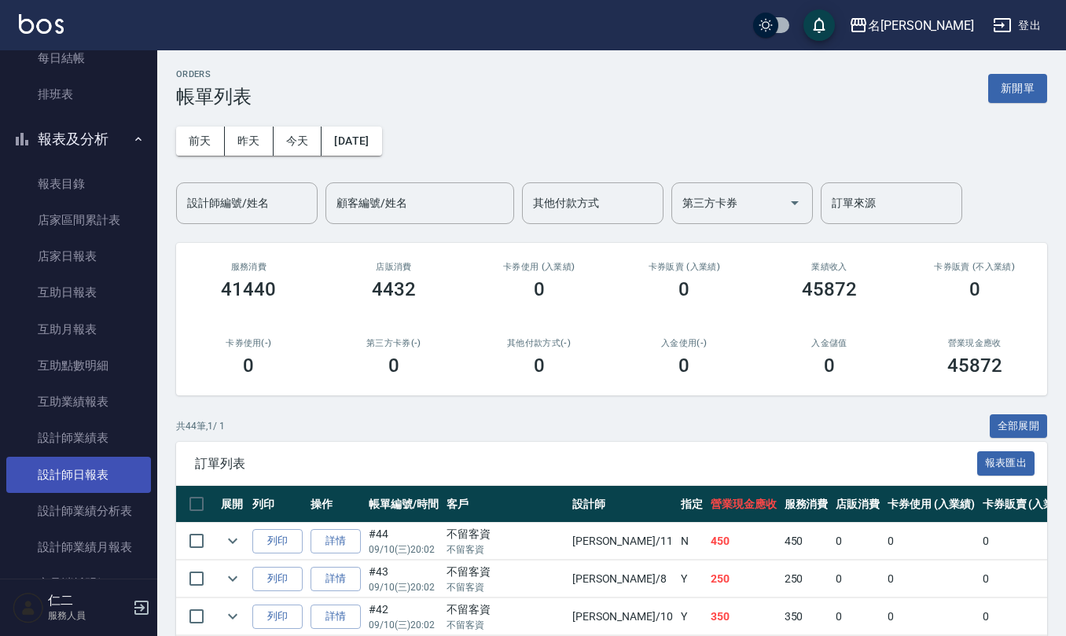
click at [89, 470] on link "設計師日報表" at bounding box center [78, 475] width 145 height 36
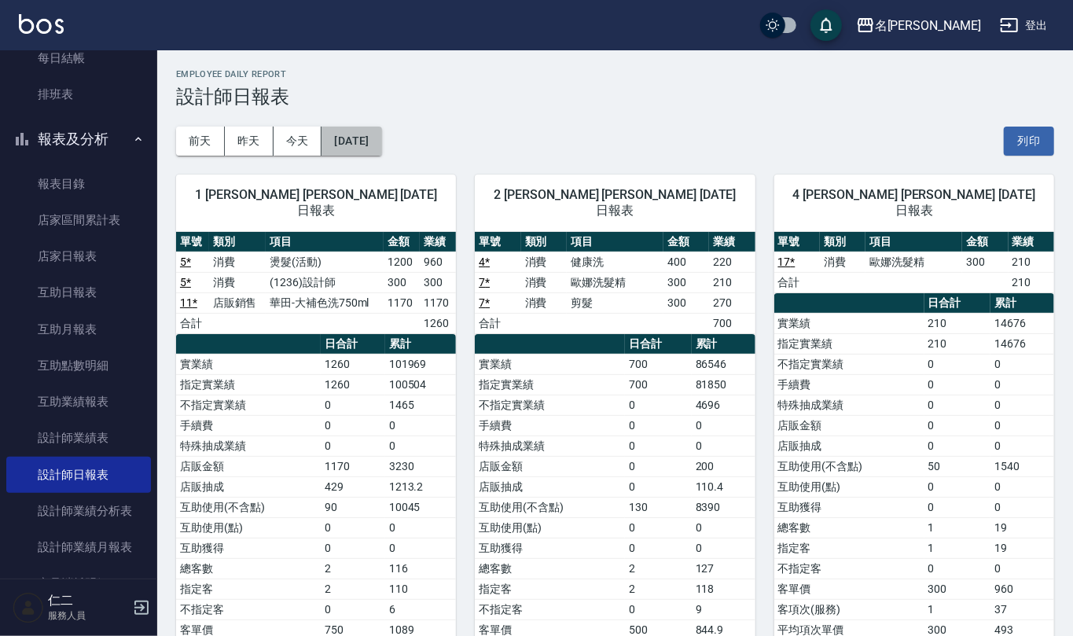
click at [358, 134] on button "[DATE]" at bounding box center [351, 141] width 60 height 29
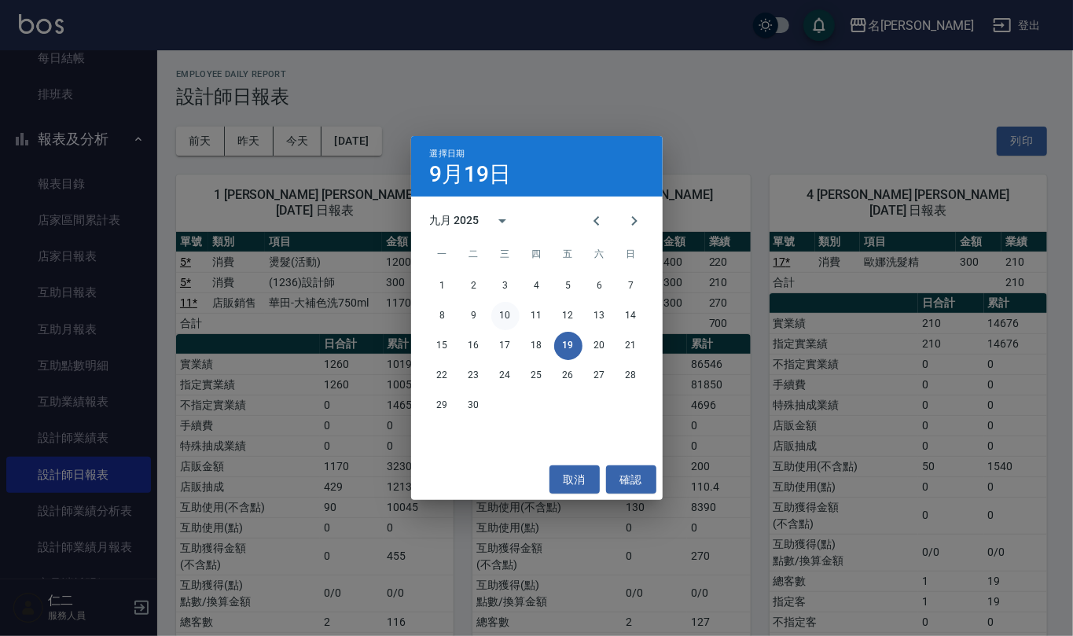
click at [510, 312] on button "10" at bounding box center [505, 316] width 28 height 28
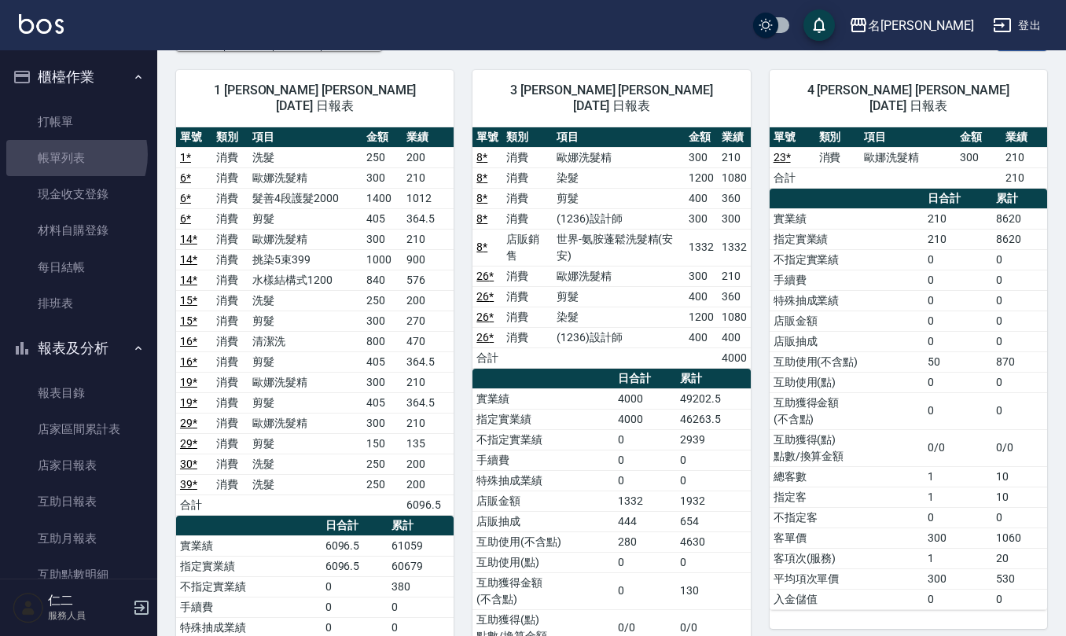
drag, startPoint x: 64, startPoint y: 155, endPoint x: 314, endPoint y: 297, distance: 288.3
click at [64, 152] on link "帳單列表" at bounding box center [78, 158] width 145 height 36
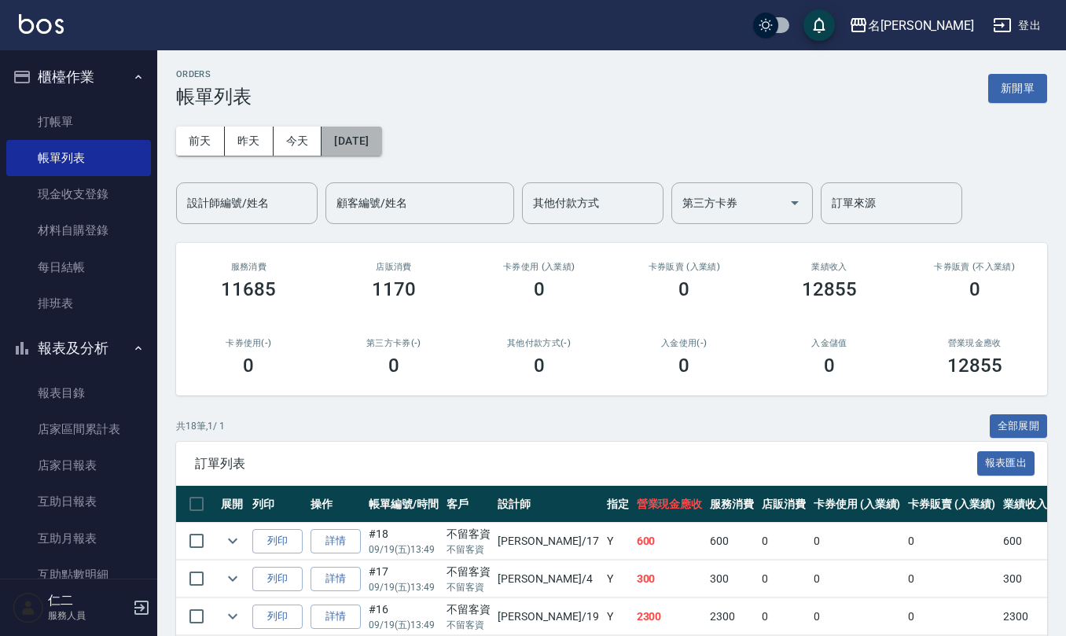
click at [380, 138] on button "[DATE]" at bounding box center [351, 141] width 60 height 29
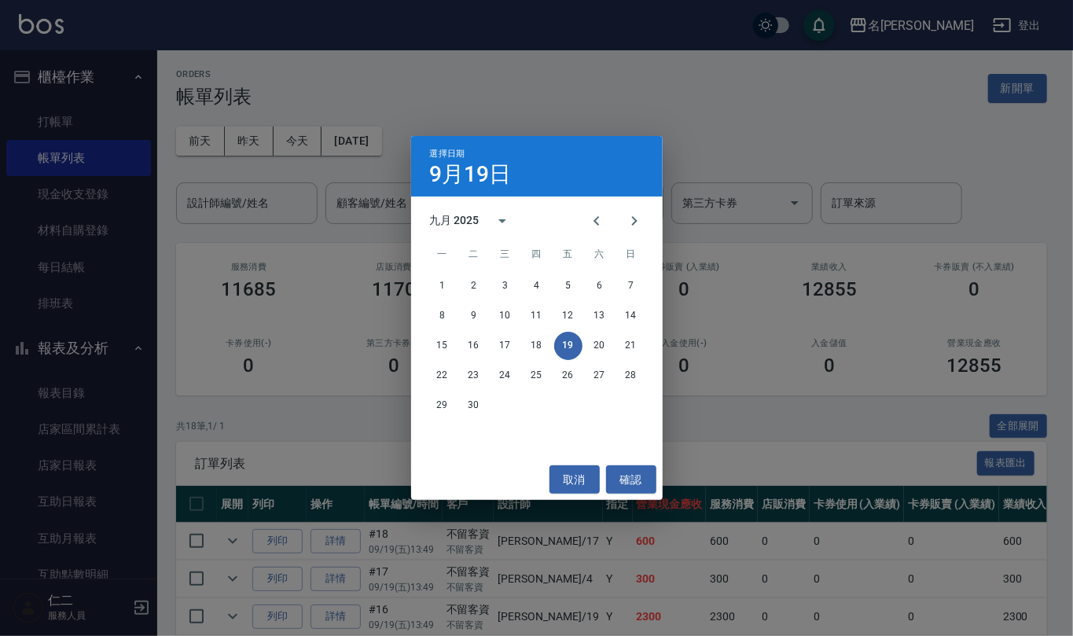
click at [564, 299] on div "1 2 3 4 5 6 7 8 9 10 11 12 13 14 15 16 17 18 19 20 21 22 23 24 25 26 27 28 29 30" at bounding box center [537, 345] width 252 height 151
drag, startPoint x: 564, startPoint y: 318, endPoint x: 551, endPoint y: 321, distance: 13.2
click at [552, 321] on div "8 9 10 11 12 13 14" at bounding box center [537, 316] width 252 height 28
click at [566, 316] on button "12" at bounding box center [568, 316] width 28 height 28
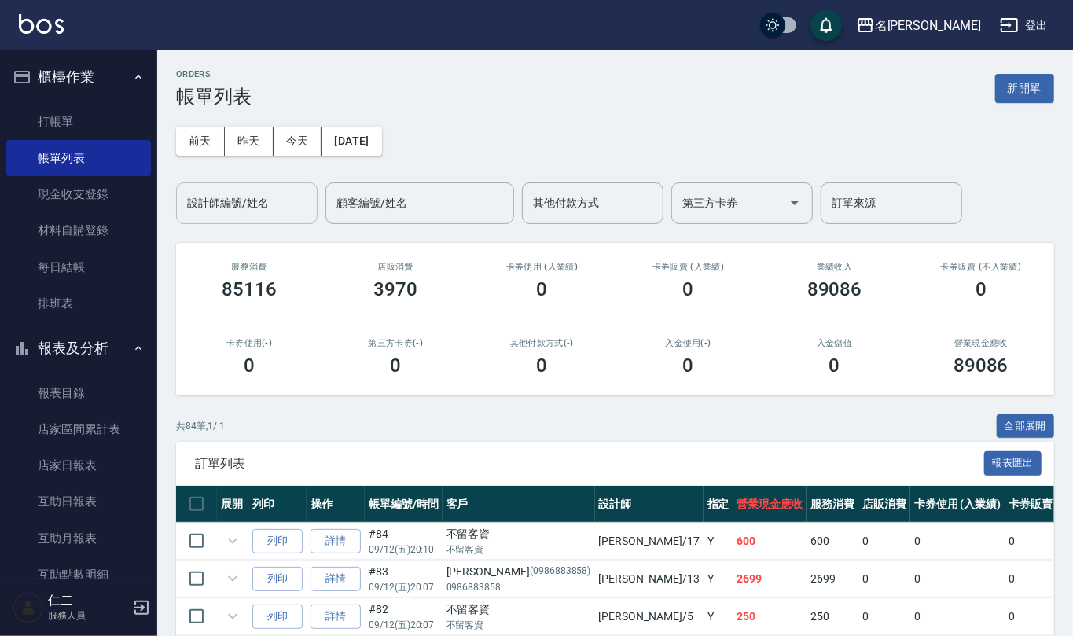
click at [250, 212] on input "設計師編號/姓名" at bounding box center [246, 203] width 127 height 28
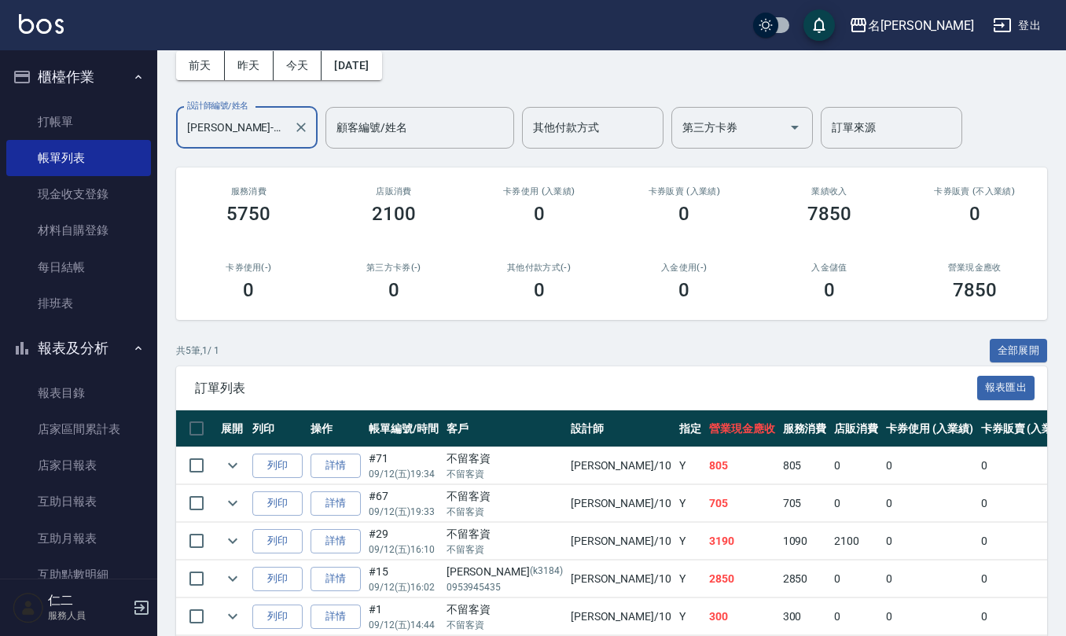
scroll to position [155, 0]
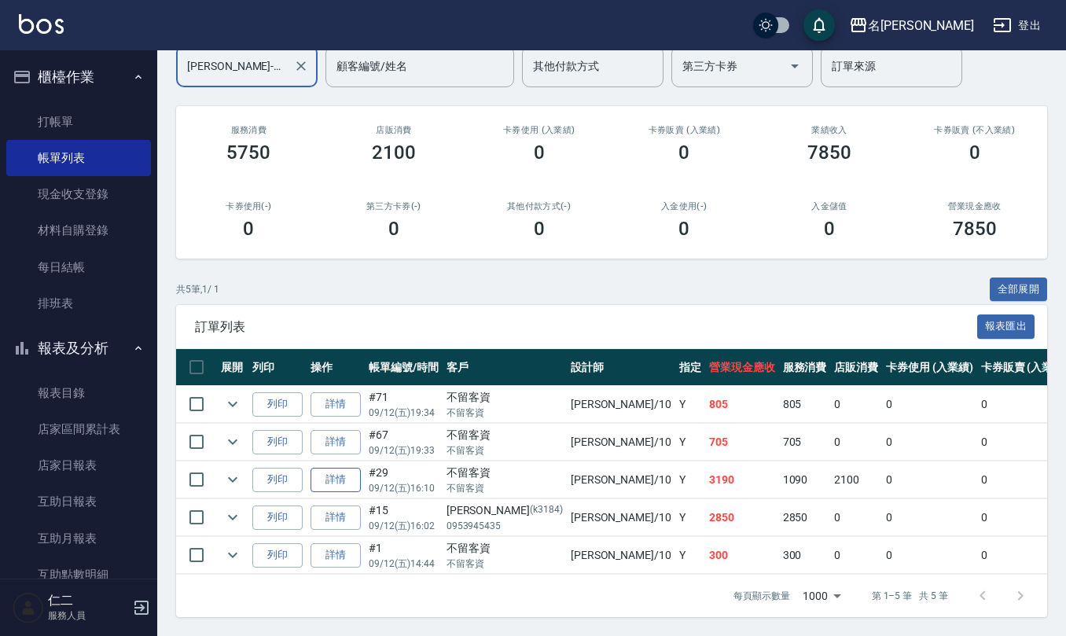
type input "胡淑雲-10"
click at [346, 468] on link "詳情" at bounding box center [335, 480] width 50 height 24
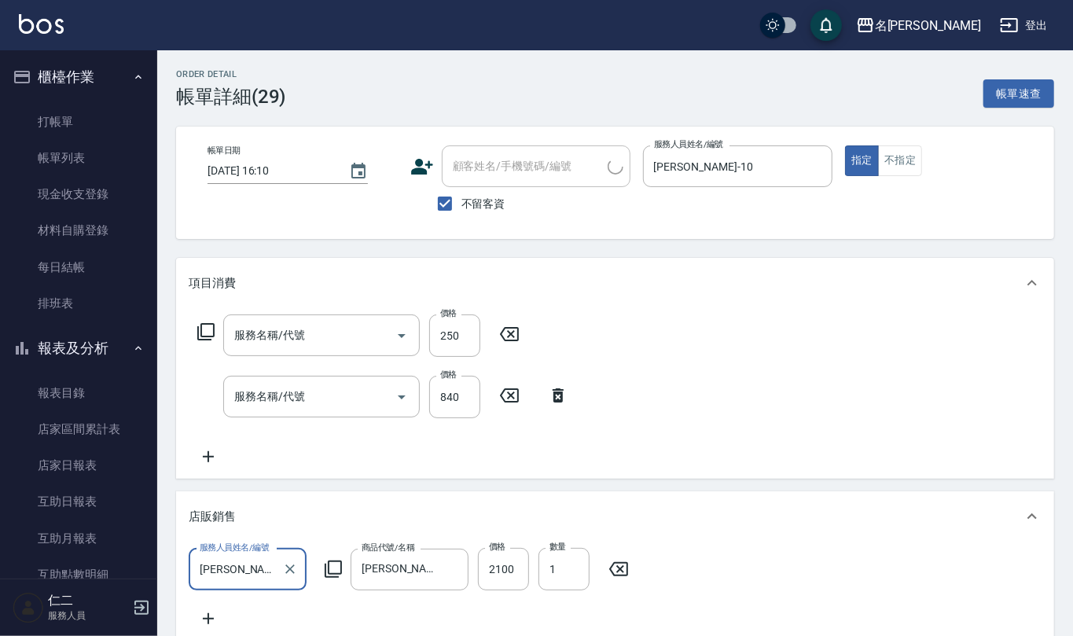
type input "2025/09/12 16:10"
checkbox input "true"
type input "胡淑雲-10"
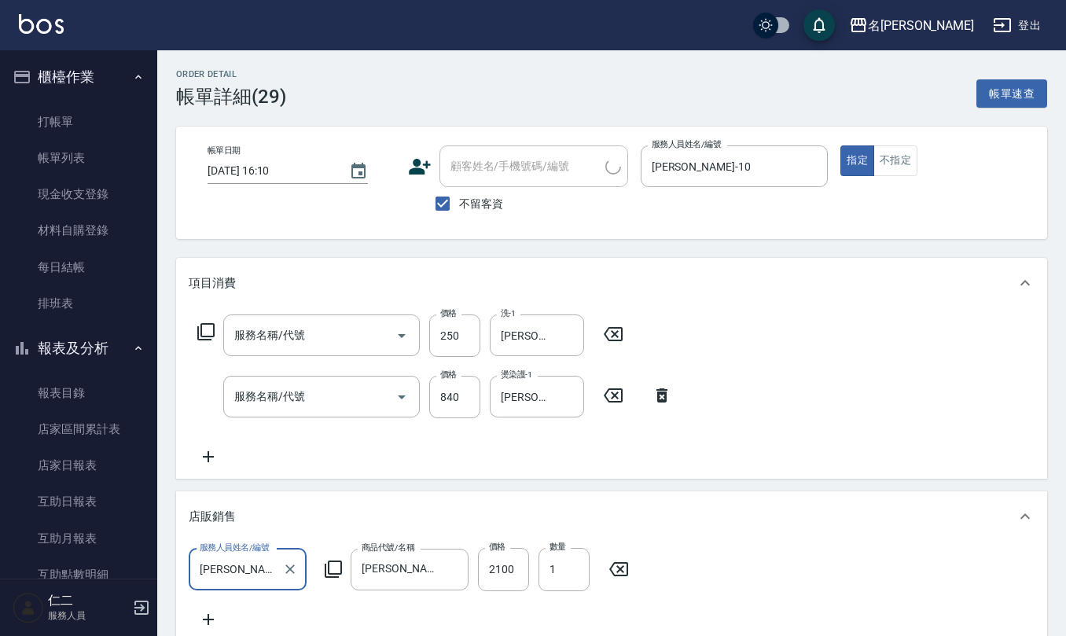
type input "洗髮(201)"
type input "水樣結構式1200(713)"
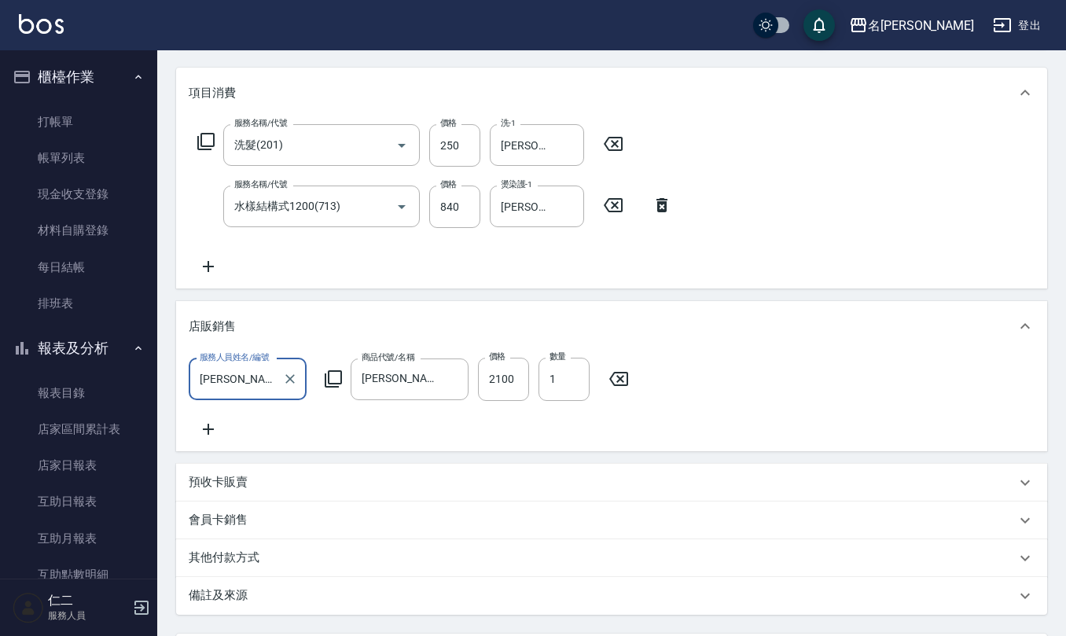
scroll to position [209, 0]
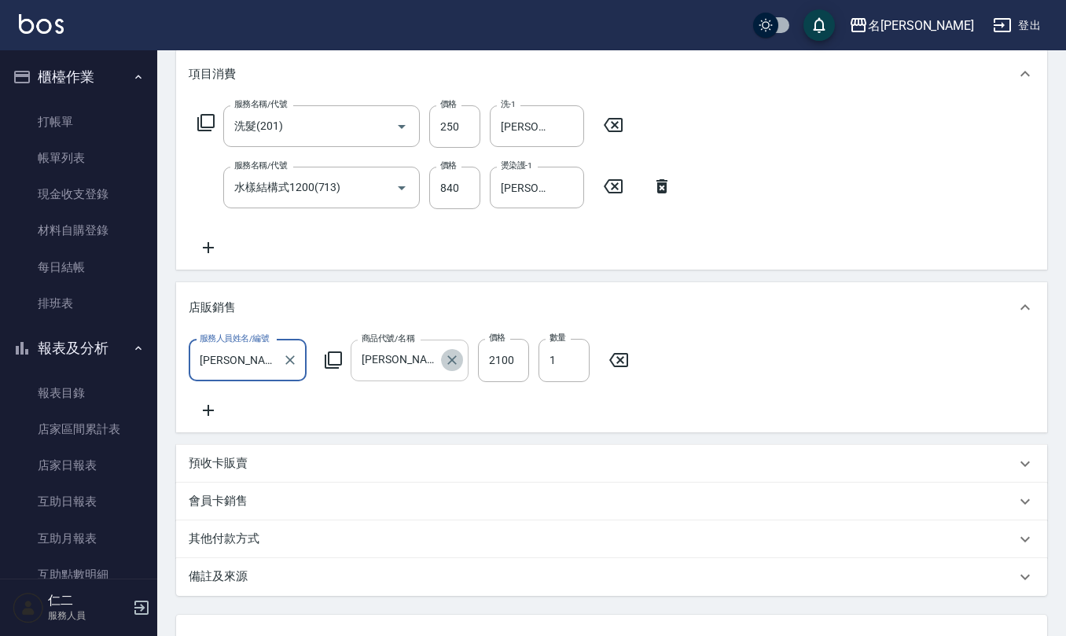
click at [445, 358] on icon "Clear" at bounding box center [452, 360] width 16 height 16
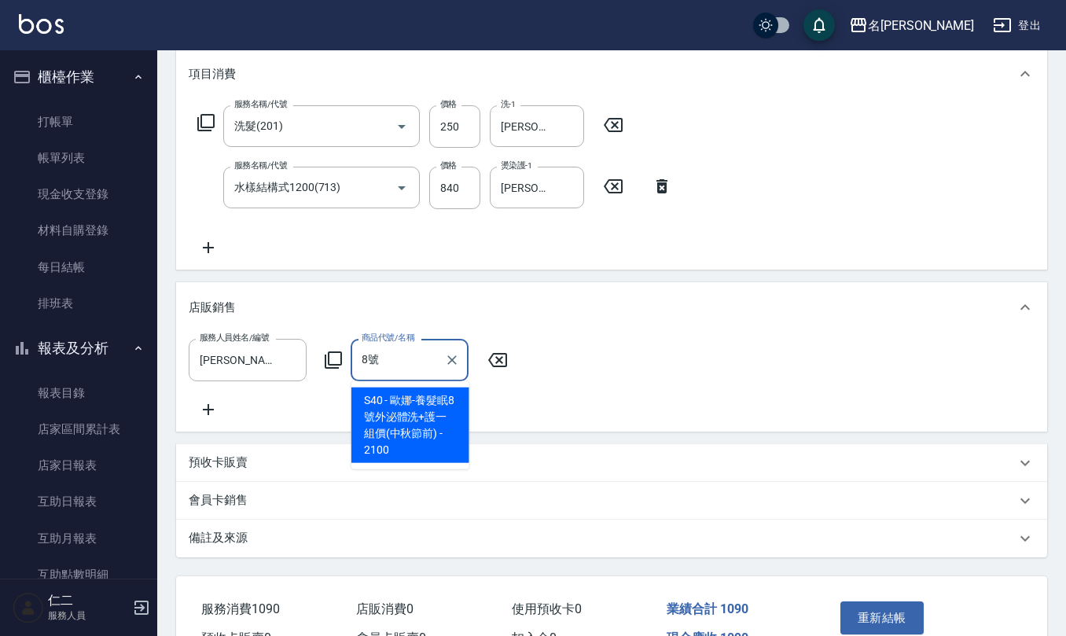
type input "歐娜-養髮眠8號外泌體洗+護一組價(中秋節前)"
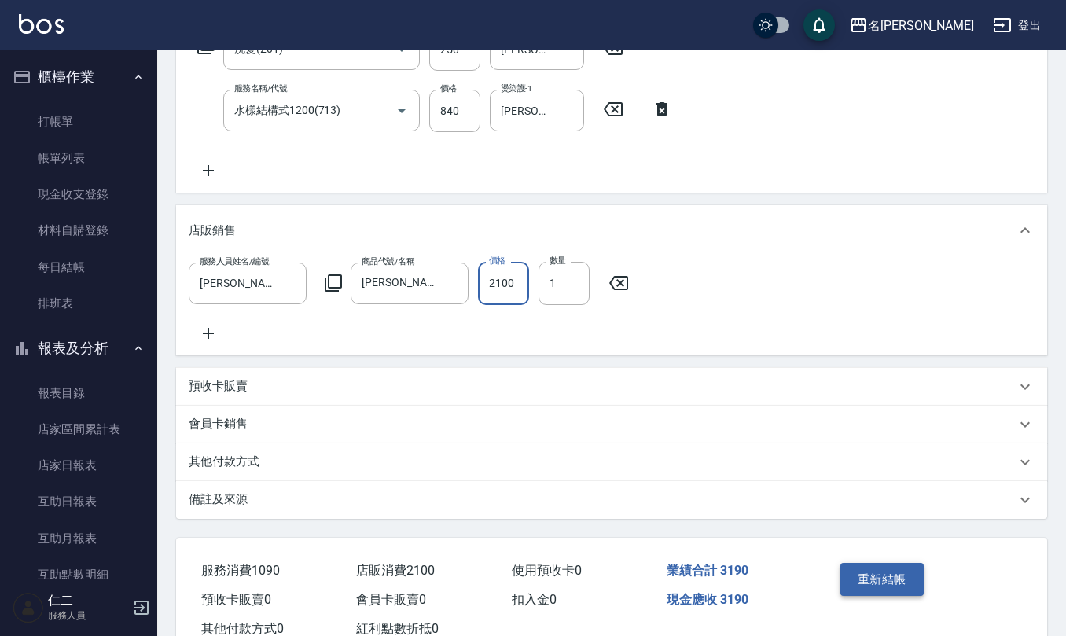
scroll to position [314, 0]
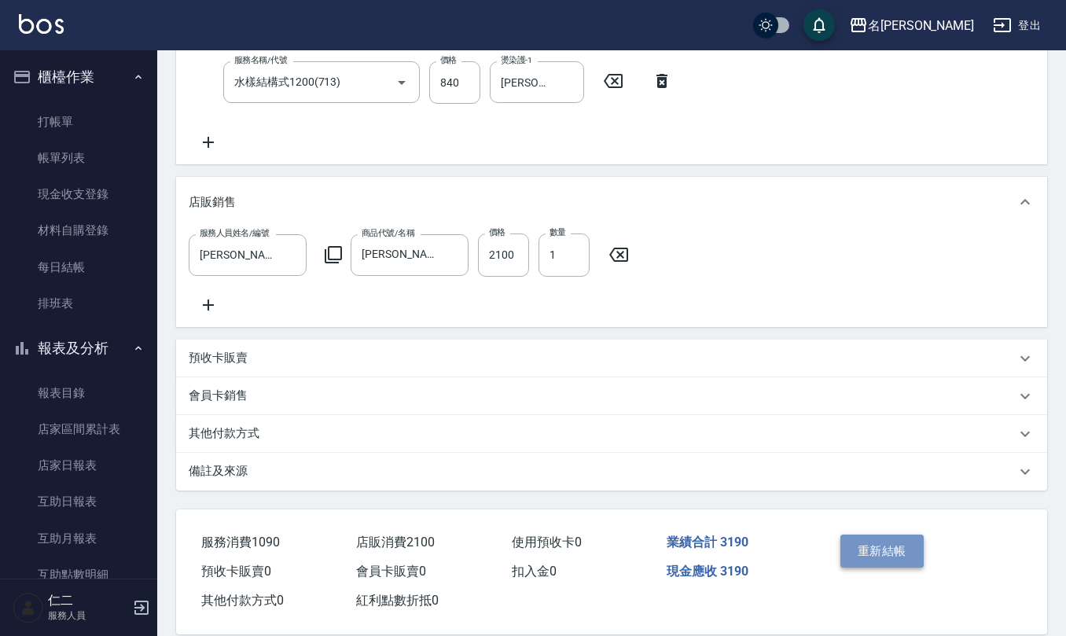
click at [888, 552] on button "重新結帳" at bounding box center [881, 550] width 83 height 33
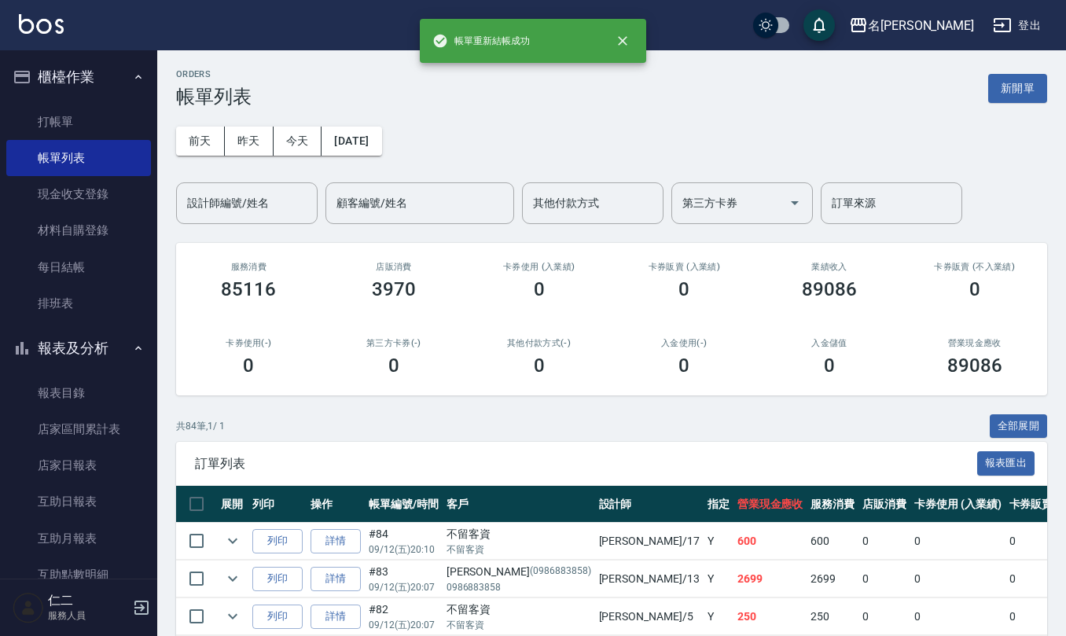
scroll to position [209, 0]
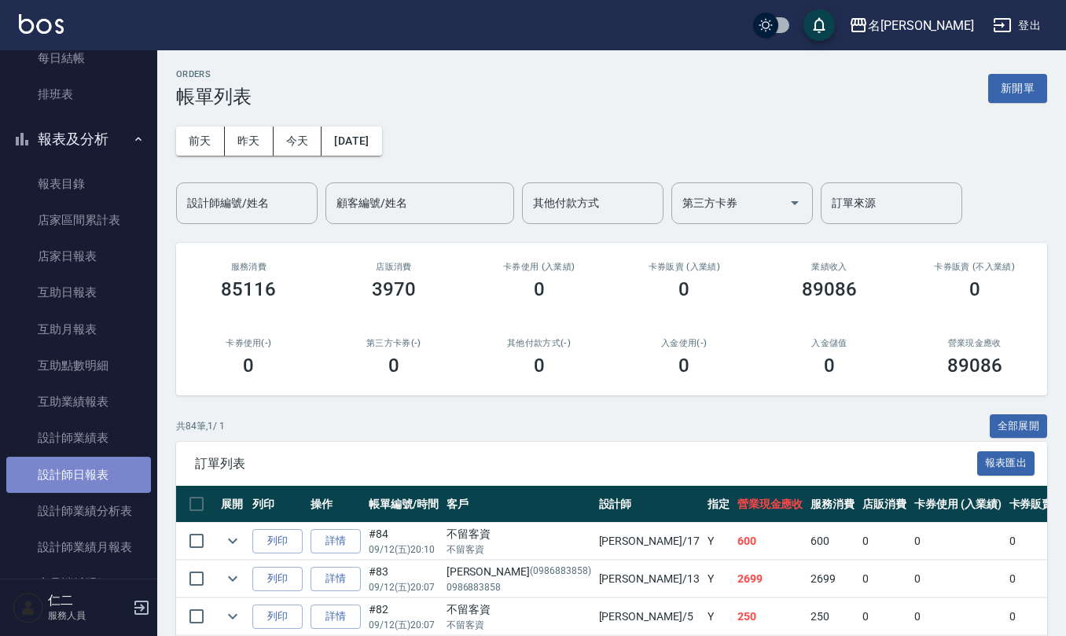
click at [98, 457] on link "設計師日報表" at bounding box center [78, 475] width 145 height 36
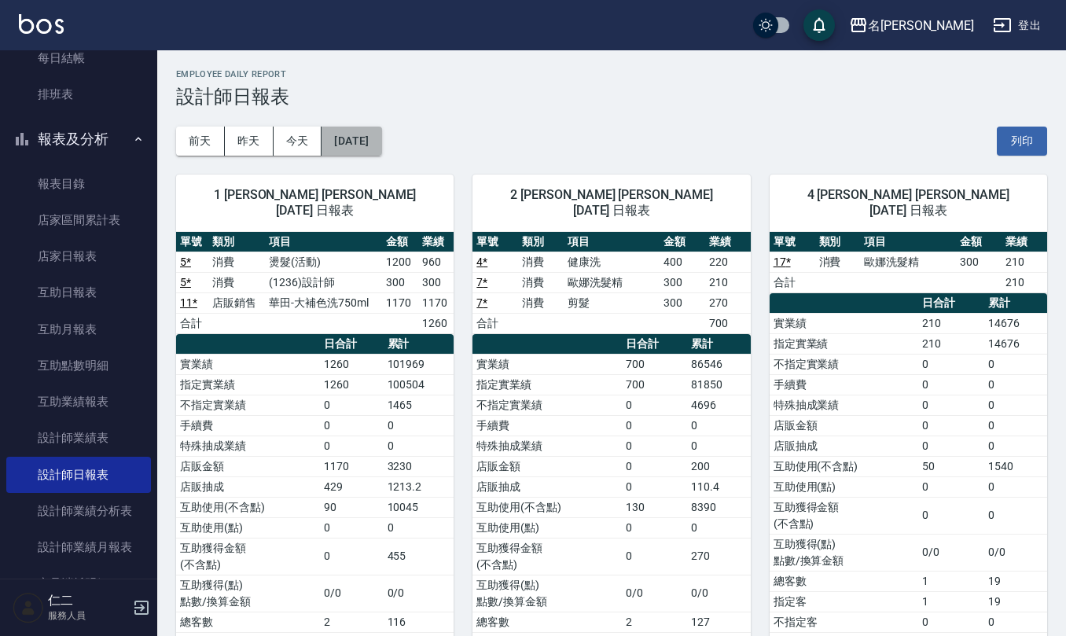
click at [381, 152] on button "[DATE]" at bounding box center [351, 141] width 60 height 29
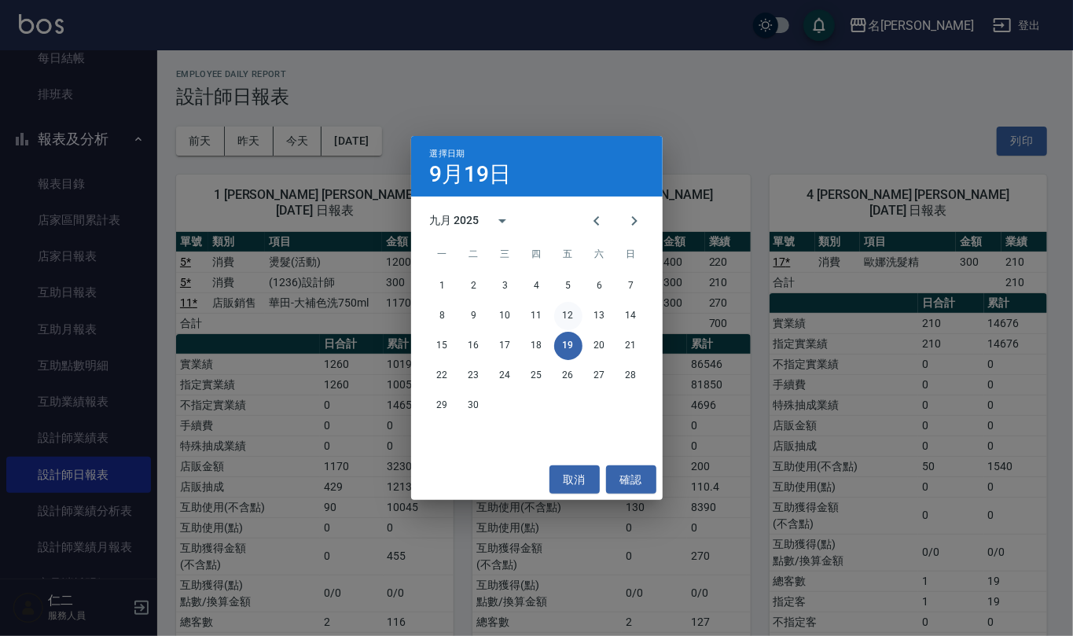
click at [563, 318] on button "12" at bounding box center [568, 316] width 28 height 28
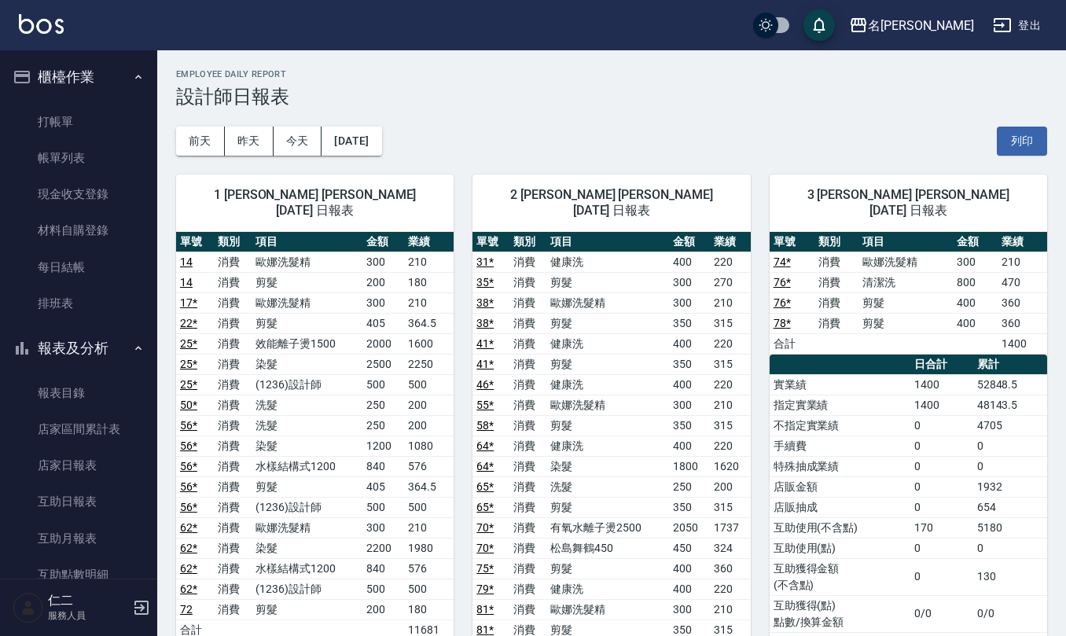
click at [1026, 159] on div "3 陳旅玨 陳旅玨 09/12/2025 日報表 單號 類別 項目 金額 業績 74 * 消費 歐娜洗髮精 300 210 76 * 消費 清潔洗 800 4…" at bounding box center [899, 629] width 296 height 946
click at [1023, 138] on button "列印" at bounding box center [1022, 141] width 50 height 29
click at [381, 143] on button "[DATE]" at bounding box center [351, 141] width 60 height 29
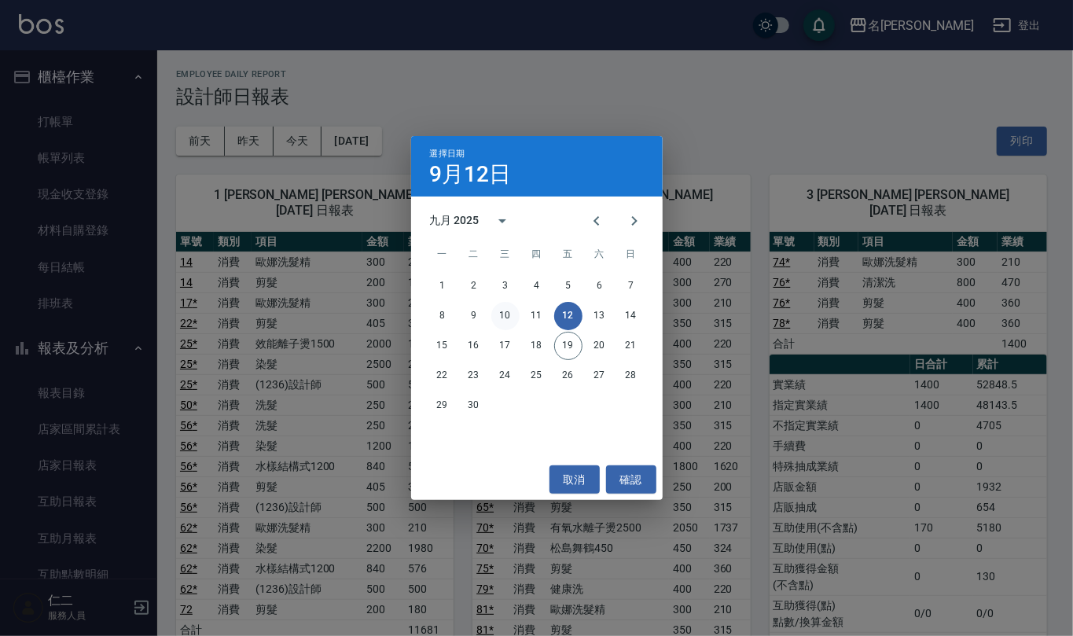
click at [510, 322] on button "10" at bounding box center [505, 316] width 28 height 28
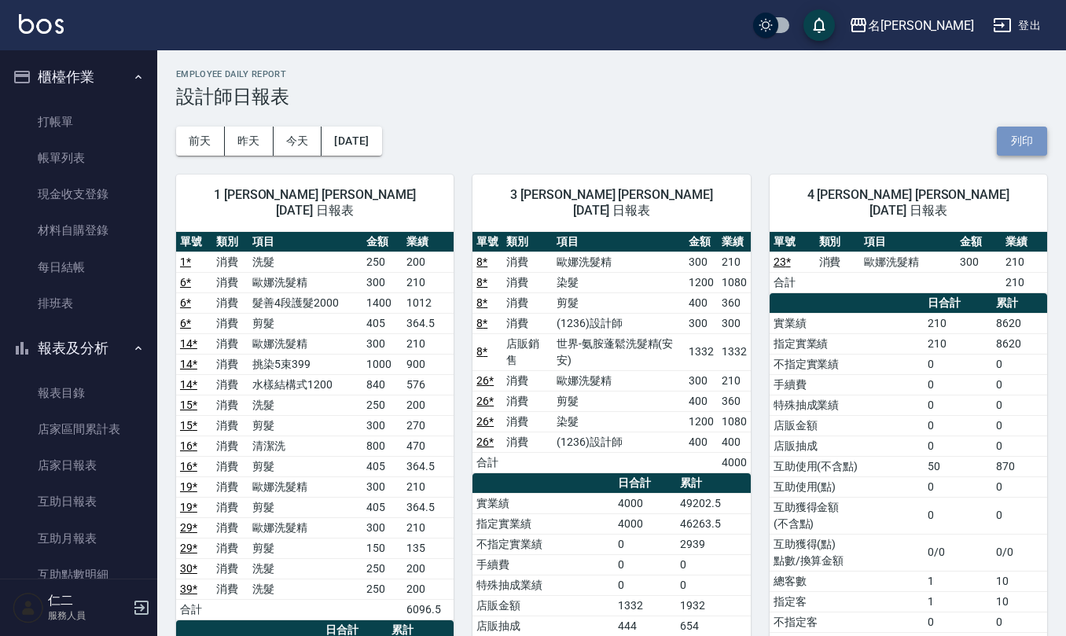
click at [1028, 134] on button "列印" at bounding box center [1022, 141] width 50 height 29
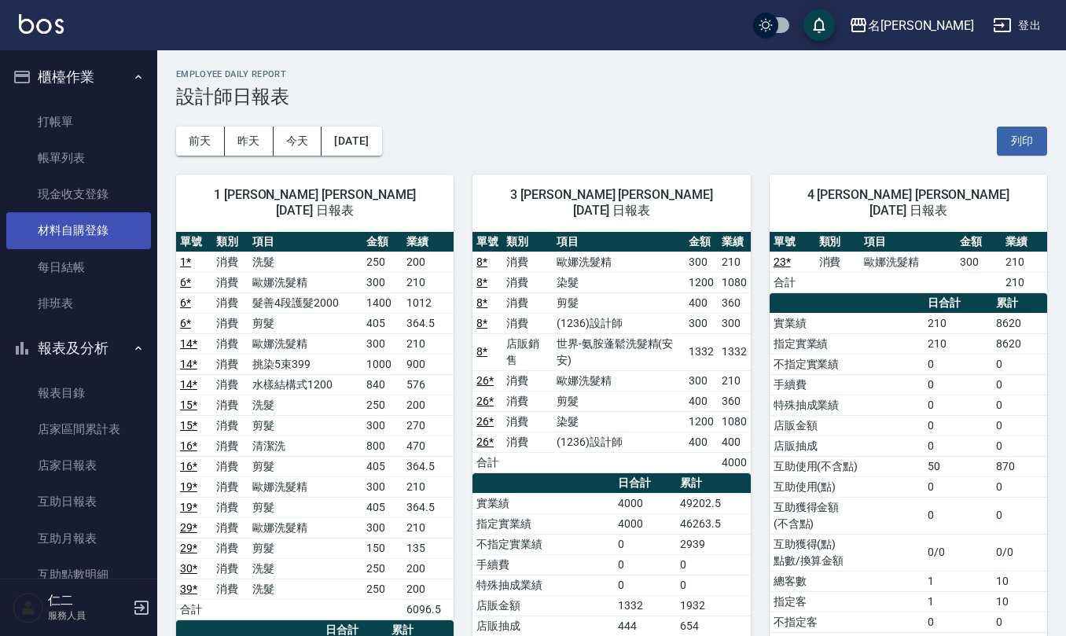
click at [95, 247] on link "材料自購登錄" at bounding box center [78, 230] width 145 height 36
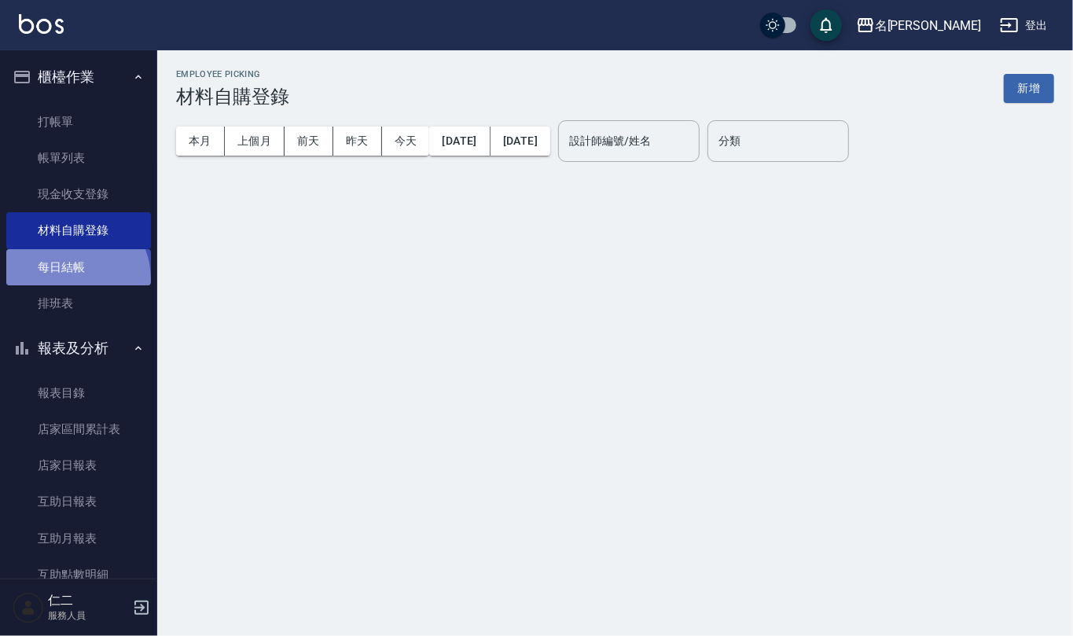
click at [70, 278] on link "每日結帳" at bounding box center [78, 267] width 145 height 36
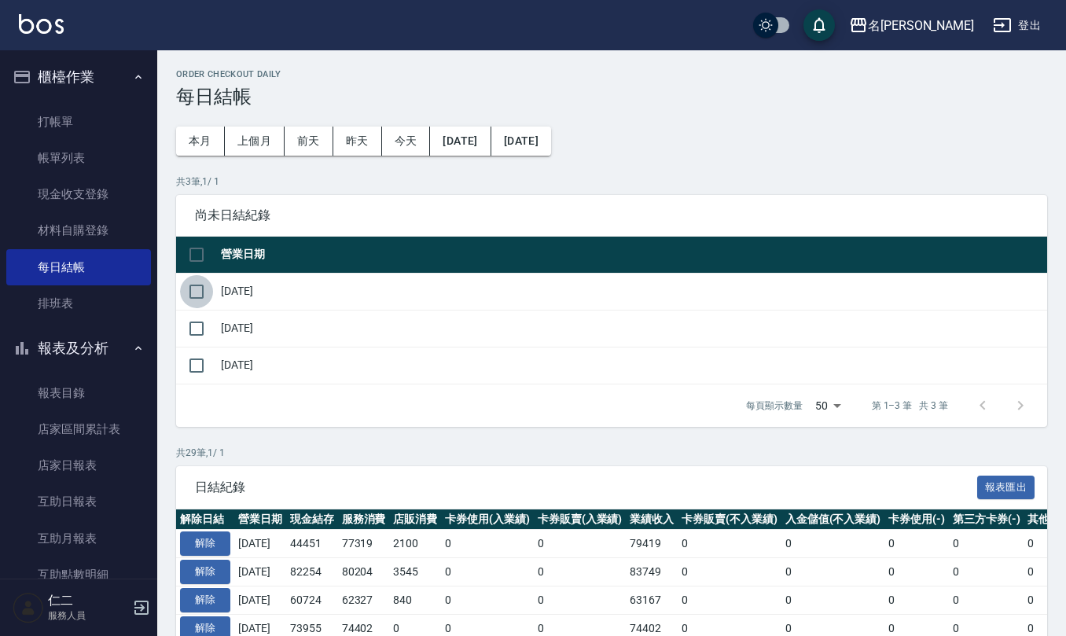
click at [195, 296] on input "checkbox" at bounding box center [196, 291] width 33 height 33
checkbox input "true"
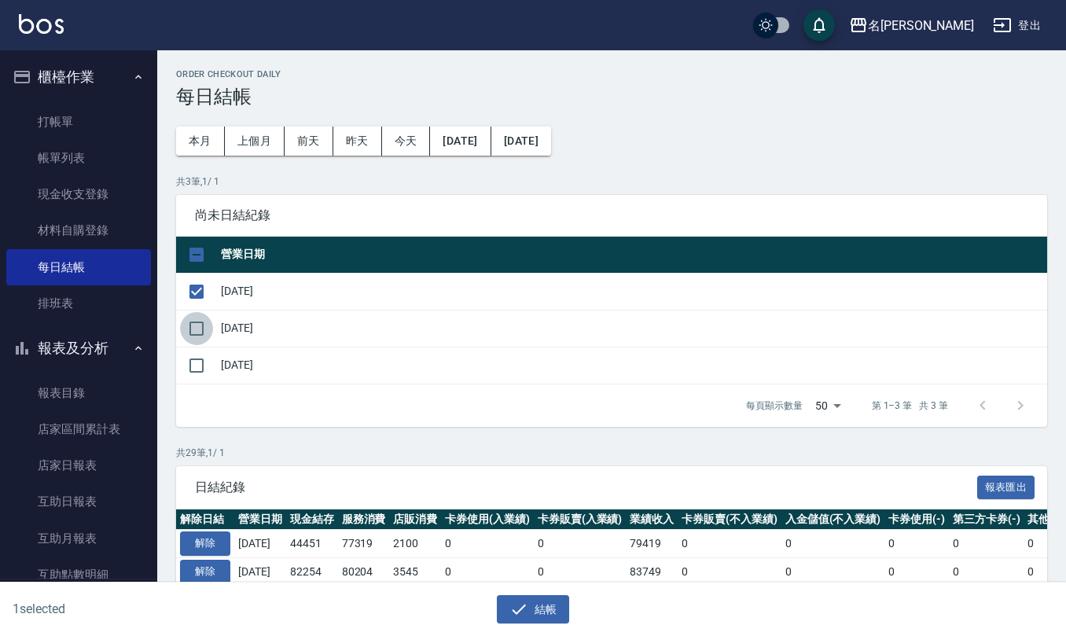
click at [199, 328] on input "checkbox" at bounding box center [196, 328] width 33 height 33
checkbox input "true"
click at [534, 604] on button "結帳" at bounding box center [533, 609] width 73 height 29
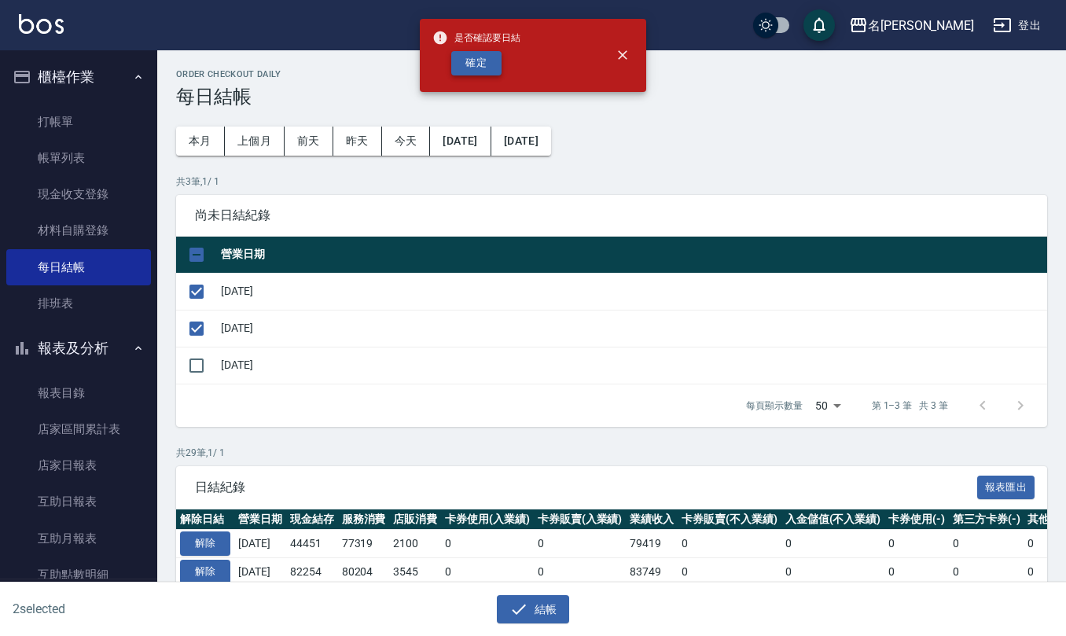
click at [473, 63] on button "確定" at bounding box center [476, 63] width 50 height 24
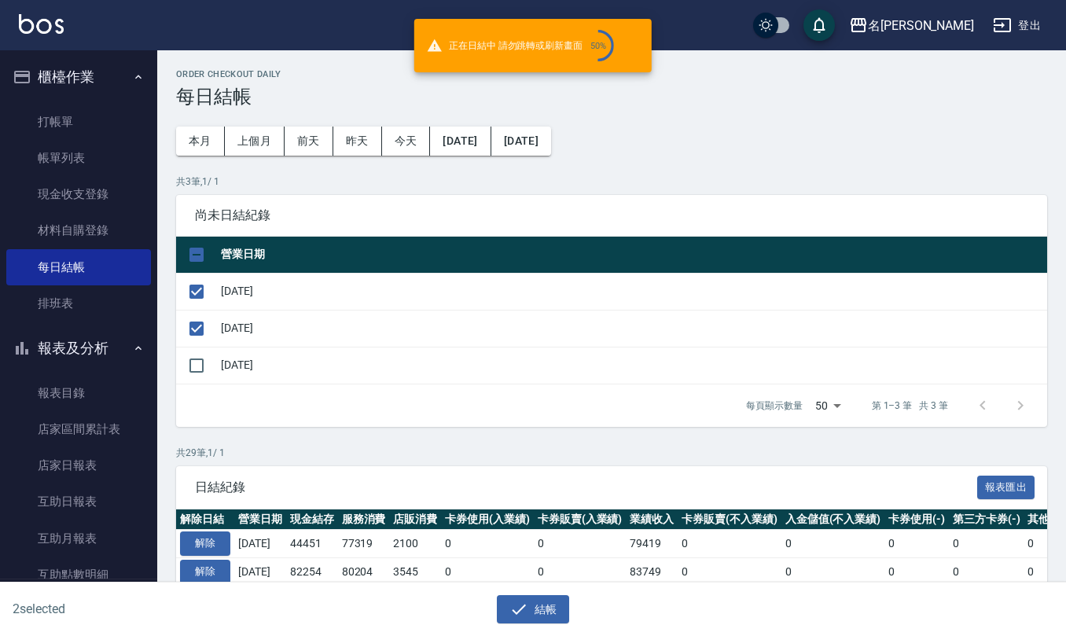
checkbox input "false"
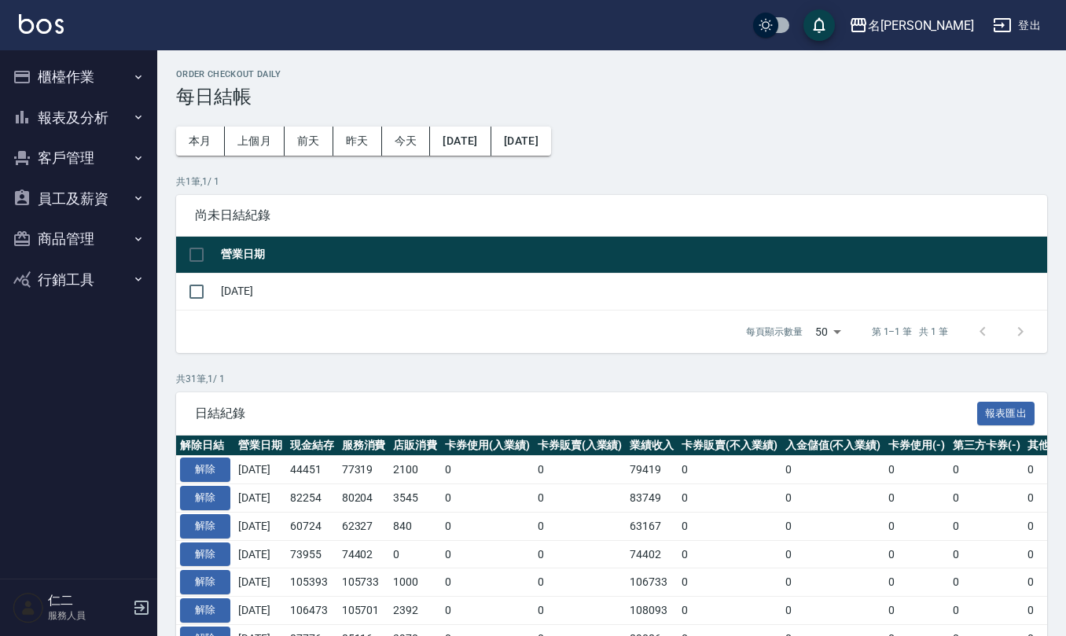
click at [52, 64] on button "櫃檯作業" at bounding box center [78, 77] width 145 height 41
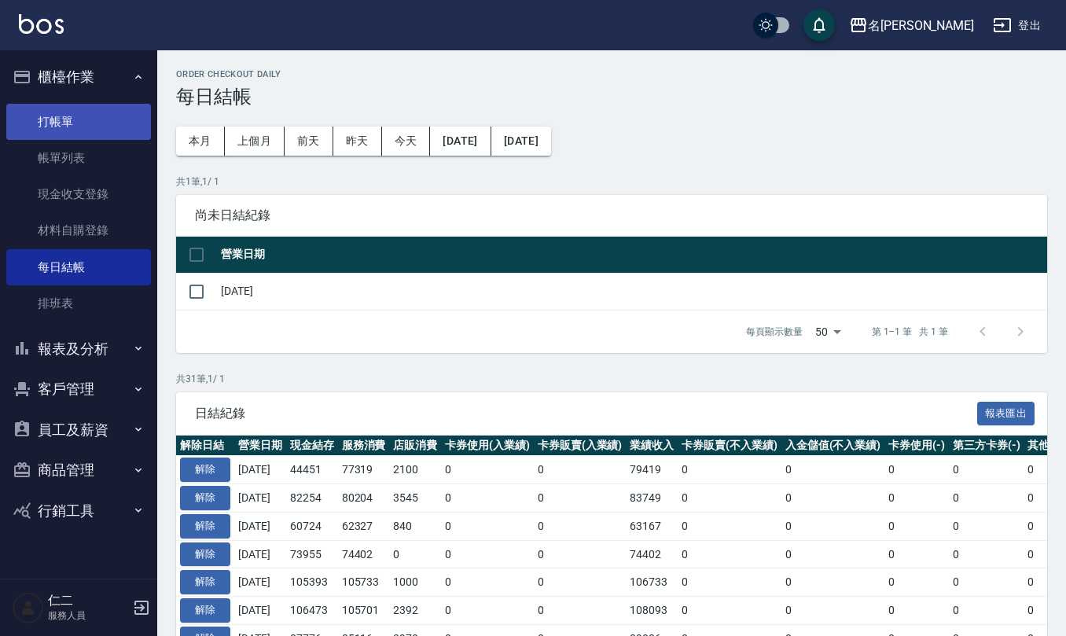
click at [79, 112] on link "打帳單" at bounding box center [78, 122] width 145 height 36
